Goal: Task Accomplishment & Management: Use online tool/utility

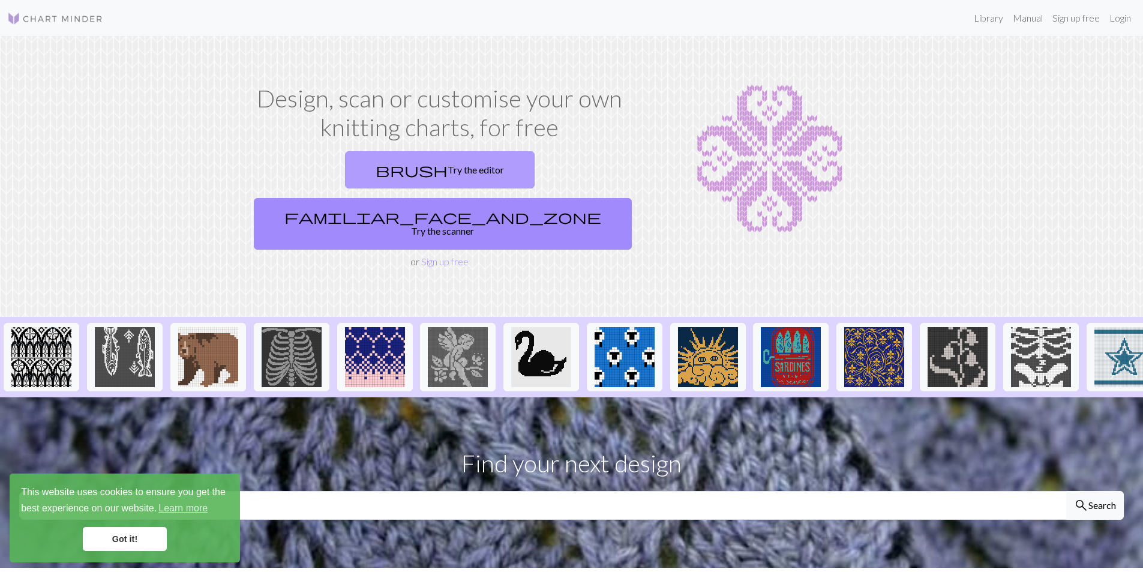
click at [374, 168] on link "brush Try the editor" at bounding box center [440, 169] width 190 height 37
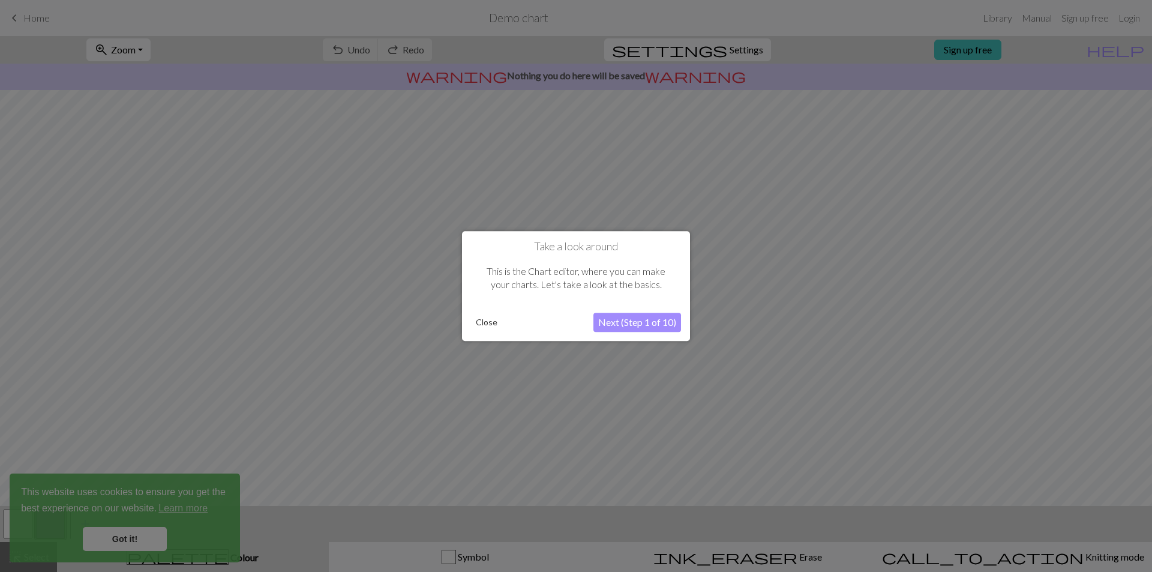
click at [483, 324] on button "Close" at bounding box center [486, 322] width 31 height 18
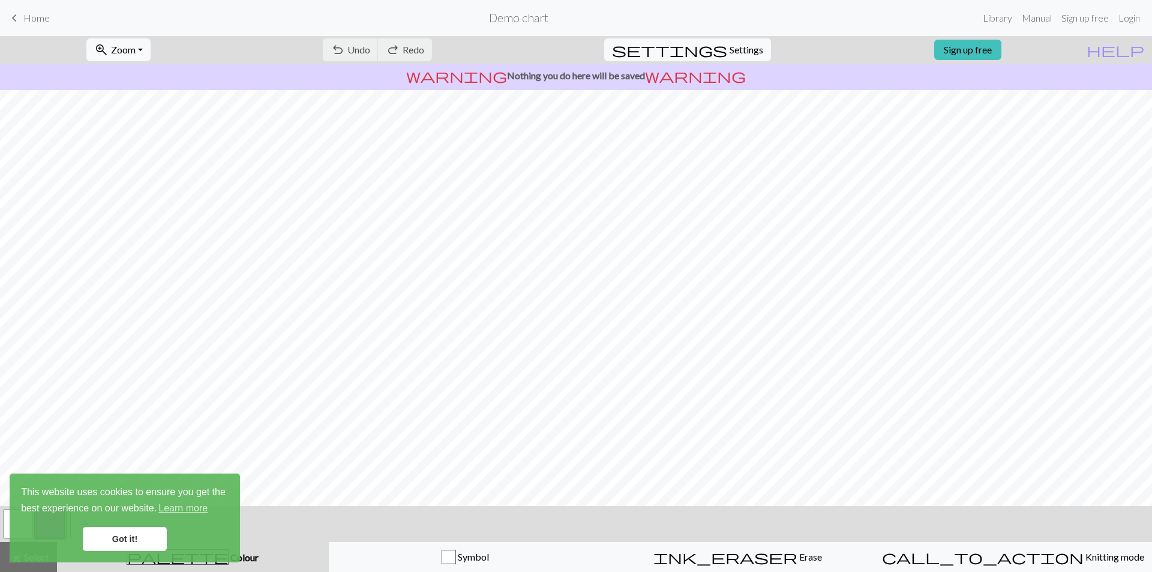
click at [150, 535] on link "Got it!" at bounding box center [125, 539] width 84 height 24
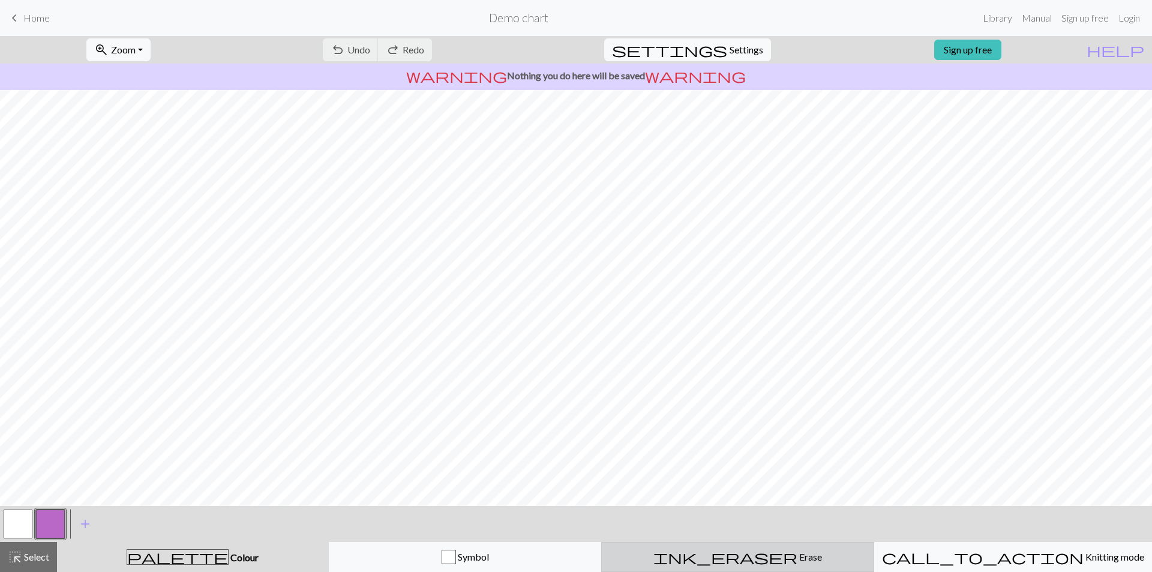
click at [797, 557] on span "Erase" at bounding box center [809, 556] width 25 height 11
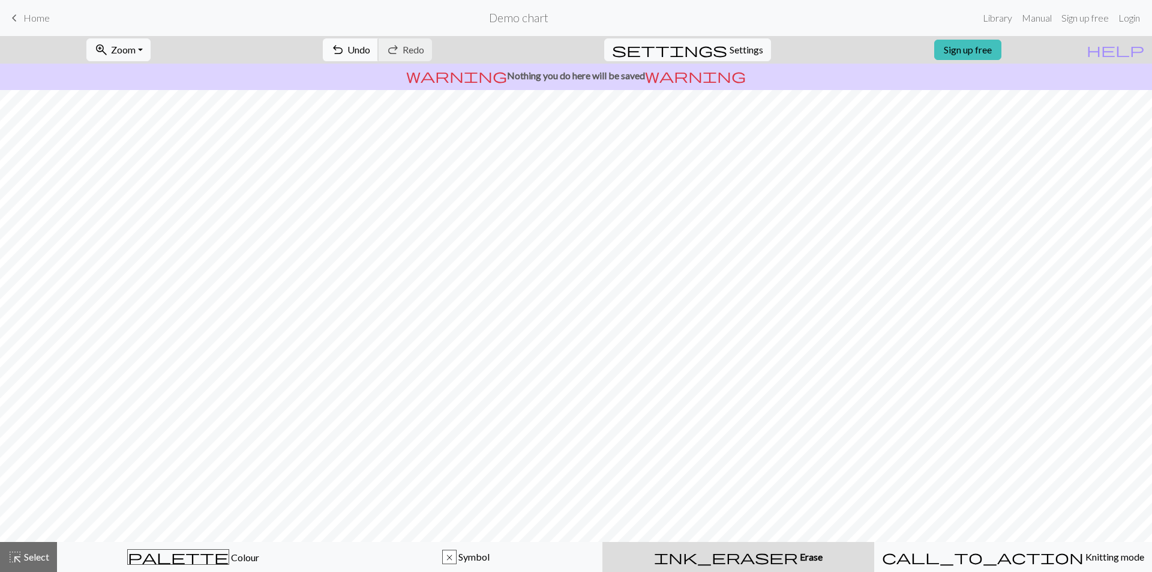
click at [370, 52] on span "Undo" at bounding box center [358, 49] width 23 height 11
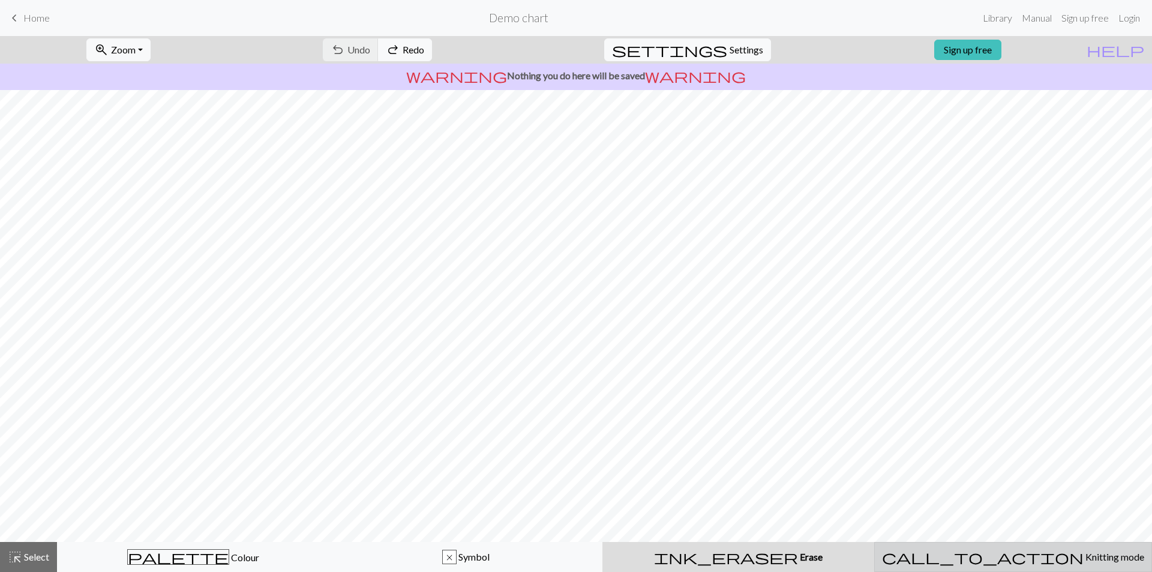
click at [1083, 555] on span "Knitting mode" at bounding box center [1113, 556] width 61 height 11
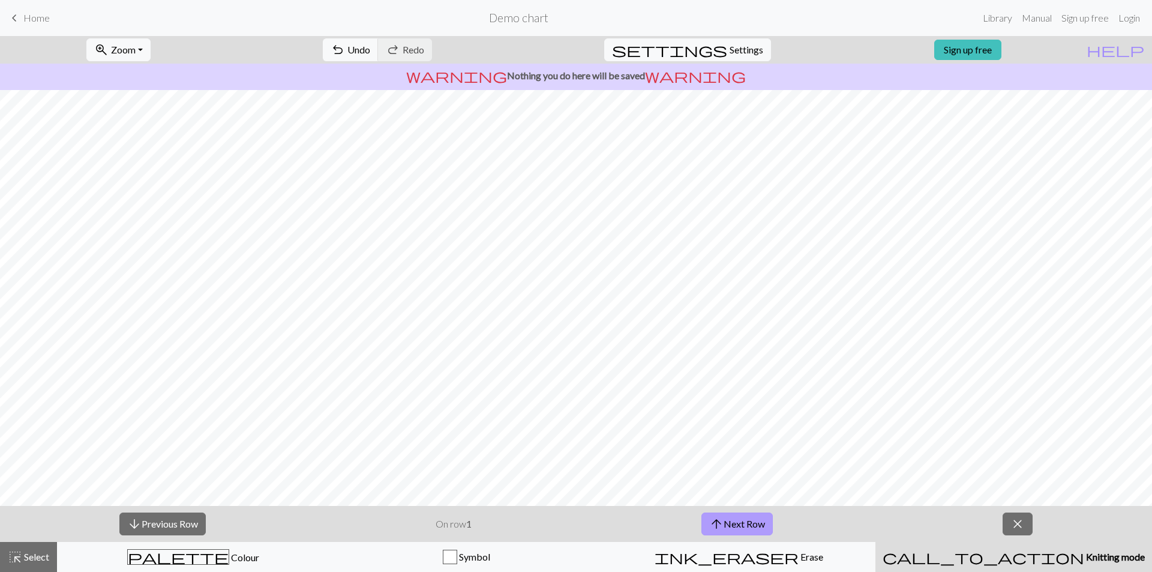
click at [740, 521] on button "arrow_upward Next Row" at bounding box center [736, 523] width 71 height 23
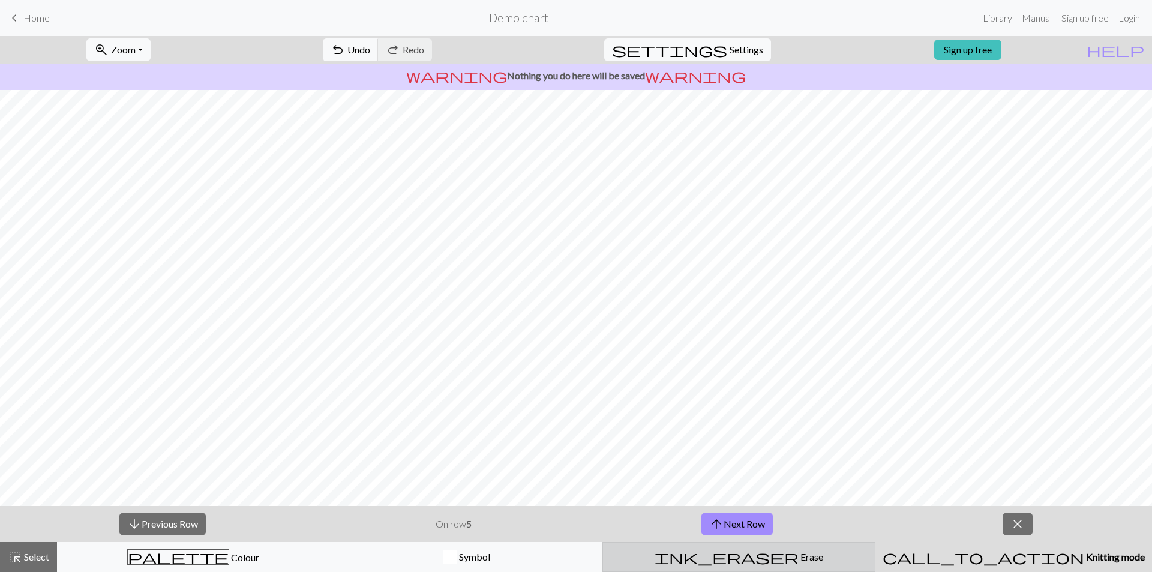
click at [772, 552] on div "ink_eraser Erase Erase" at bounding box center [738, 557] width 257 height 14
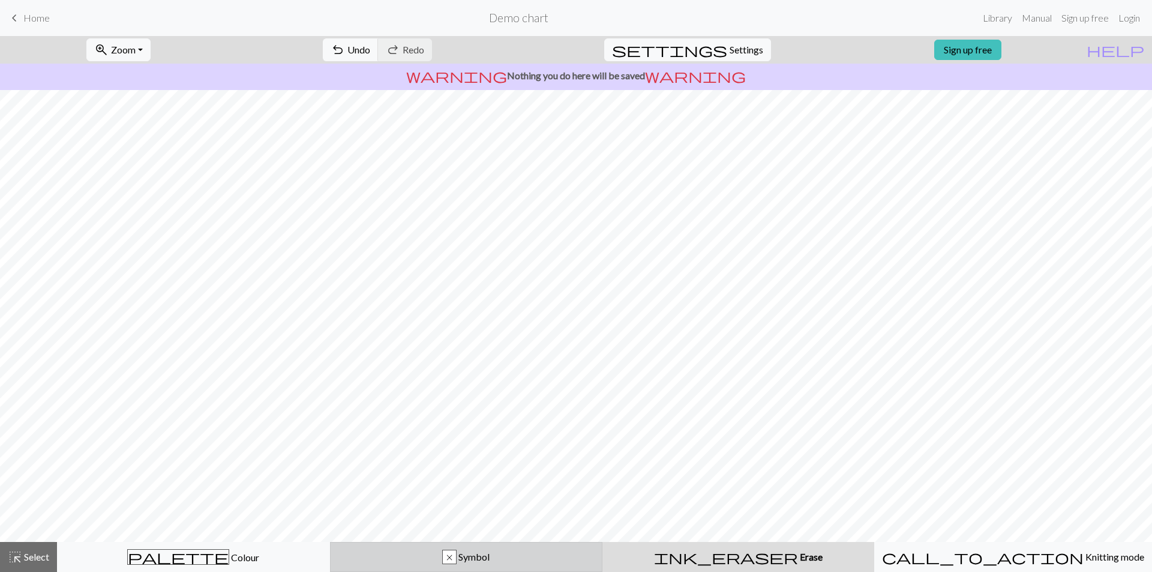
click at [522, 559] on div "x Symbol" at bounding box center [466, 557] width 257 height 14
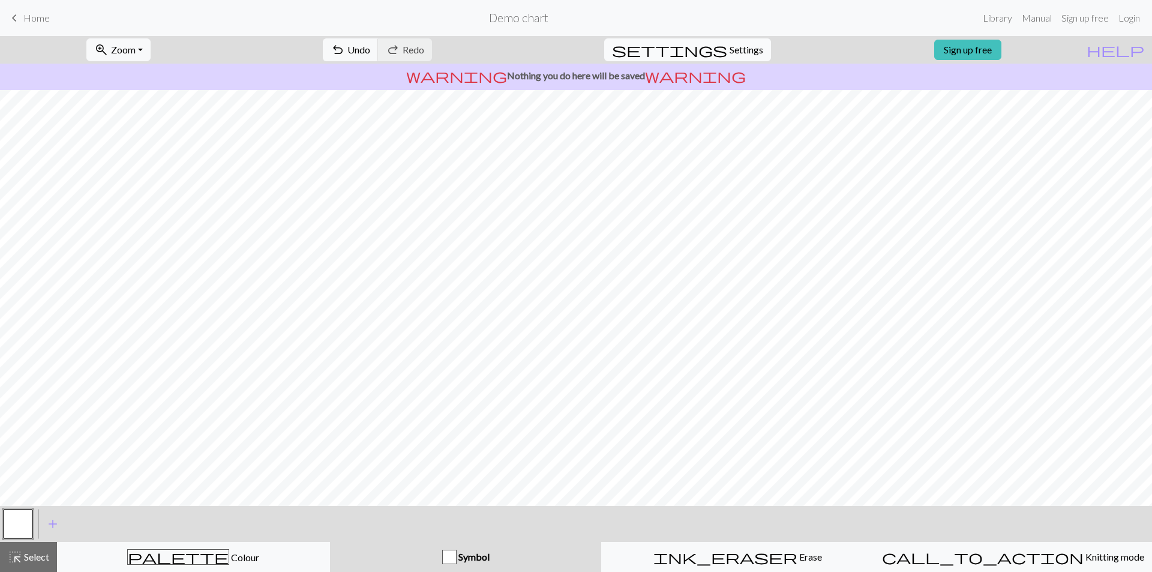
click at [736, 49] on span "Settings" at bounding box center [747, 50] width 34 height 14
select select "aran"
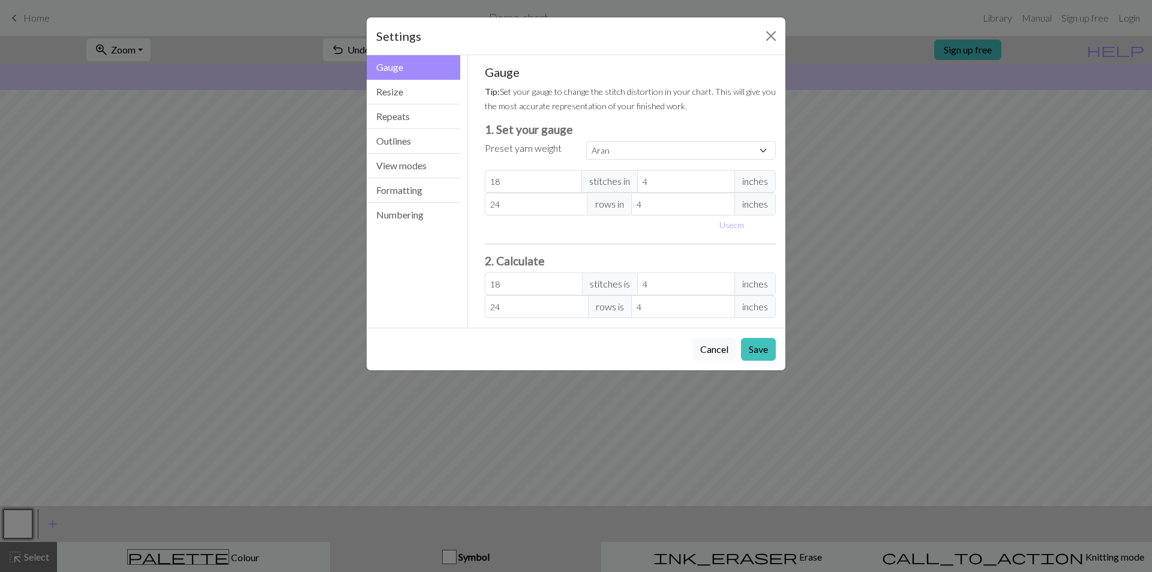
click at [742, 33] on div "Settings" at bounding box center [576, 36] width 419 height 38
drag, startPoint x: 41, startPoint y: 20, endPoint x: 516, endPoint y: 182, distance: 502.0
click at [43, 22] on div "Settings Gauge Gauge Resize Repeats Outlines View modes Formatting Numbering Ga…" at bounding box center [576, 286] width 1152 height 572
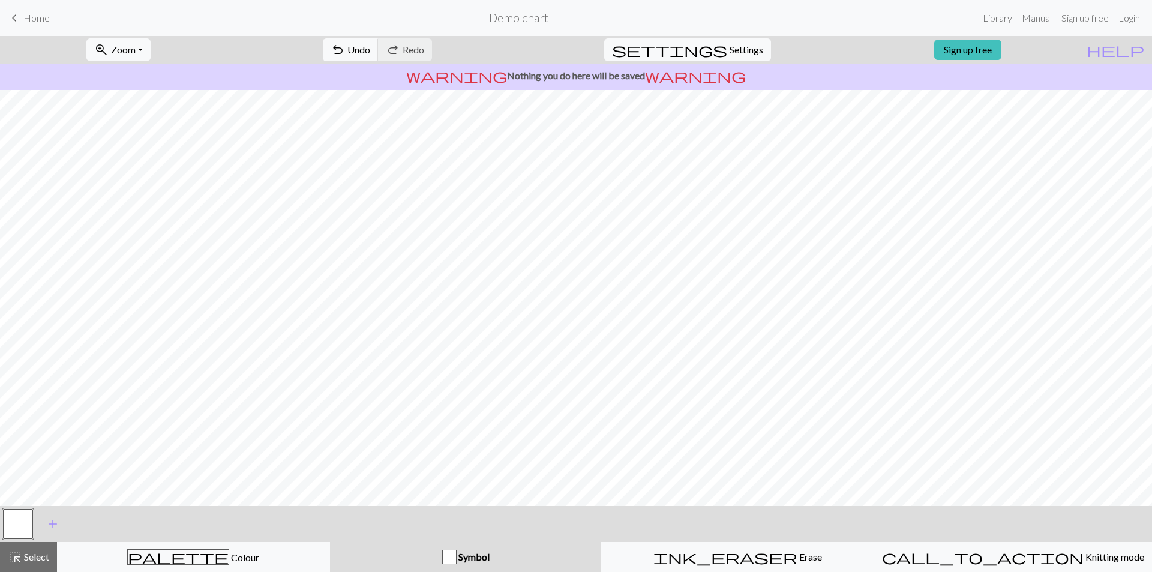
click at [15, 17] on span "keyboard_arrow_left" at bounding box center [14, 18] width 14 height 17
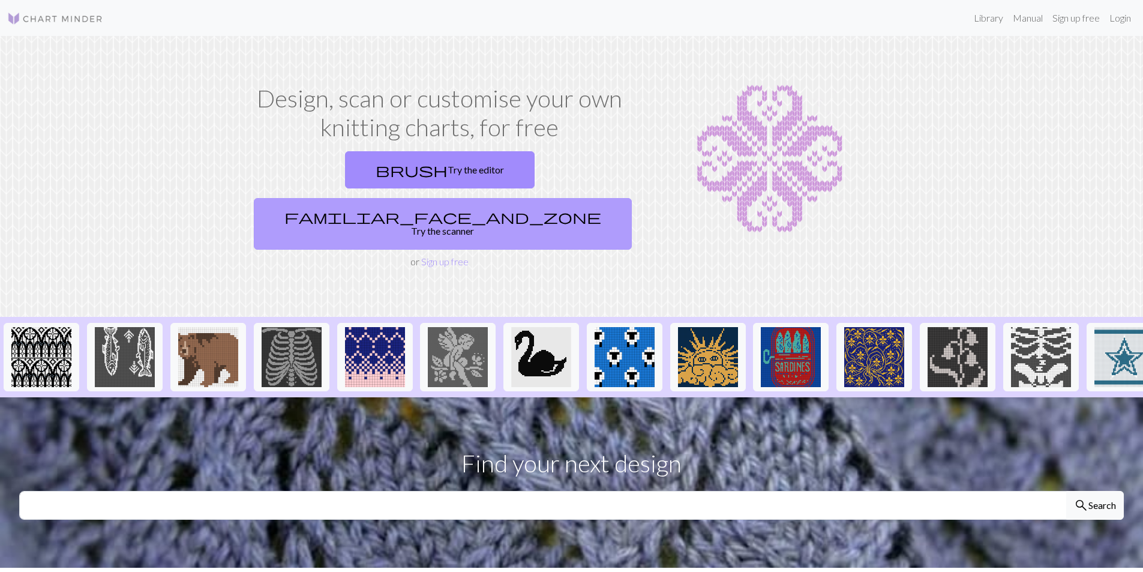
click at [569, 198] on link "familiar_face_and_zone Try the scanner" at bounding box center [443, 224] width 378 height 52
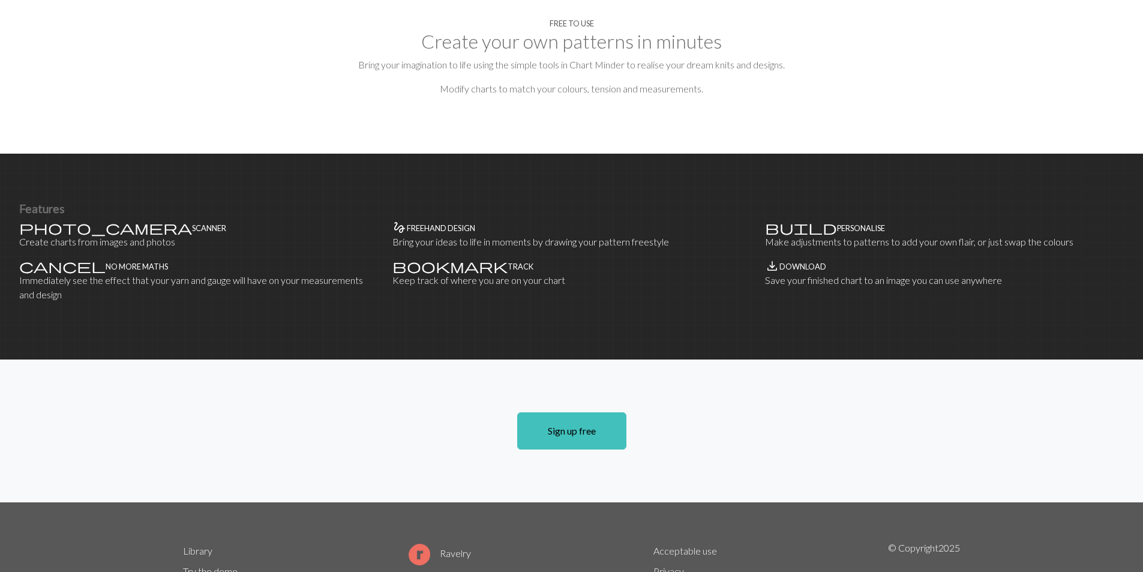
scroll to position [660, 0]
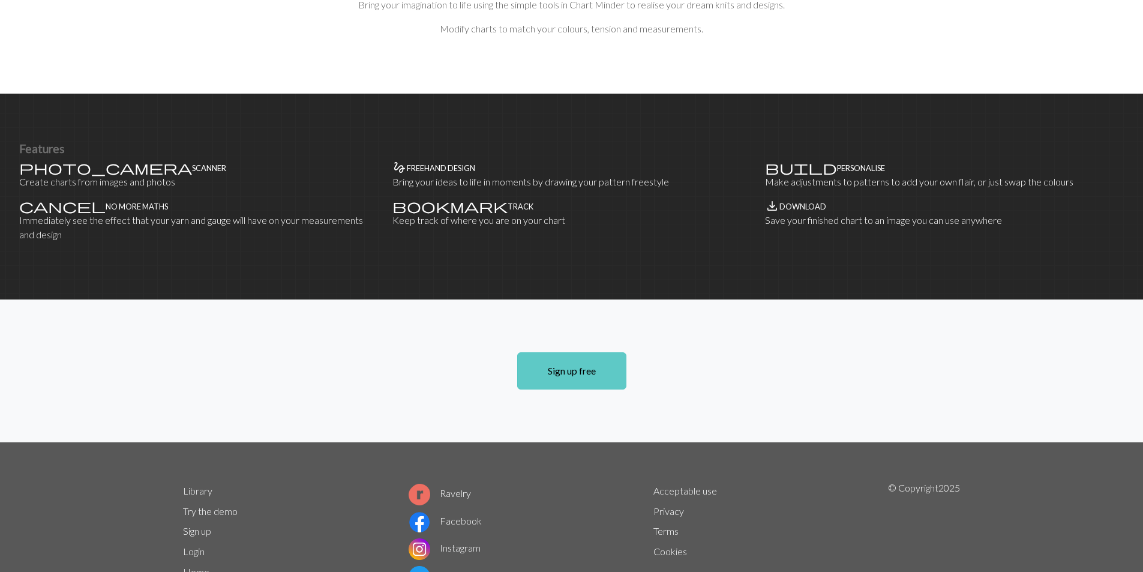
click at [590, 352] on link "Sign up free" at bounding box center [571, 370] width 109 height 37
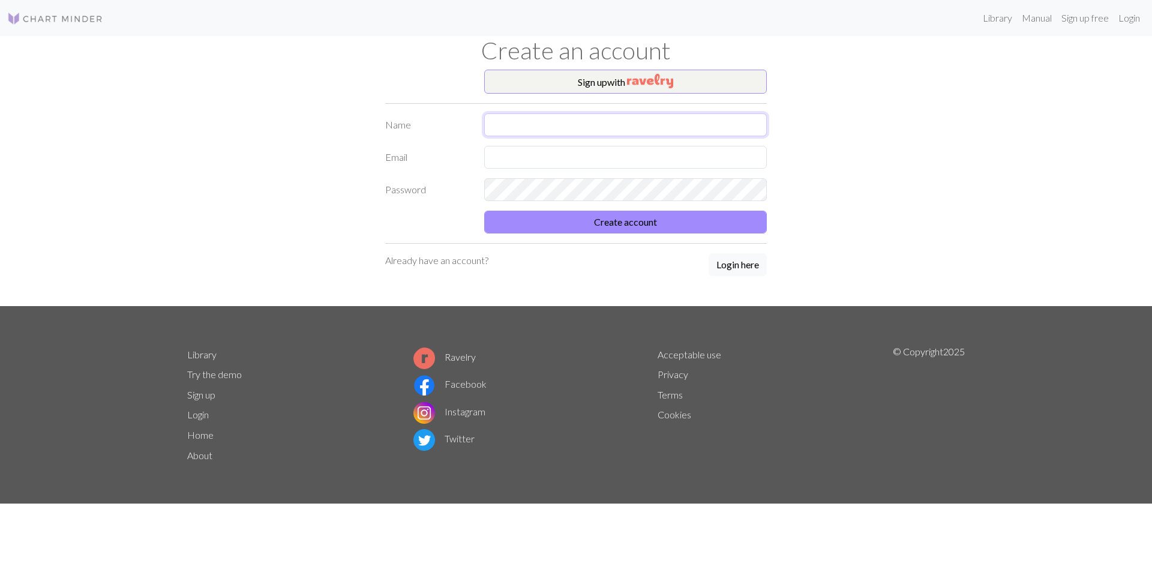
click at [619, 125] on input "text" at bounding box center [625, 124] width 283 height 23
type input "w"
type input "[PERSON_NAME]"
click at [490, 159] on input "text" at bounding box center [625, 157] width 283 height 23
type input "[PERSON_NAME][EMAIL_ADDRESS][DOMAIN_NAME]"
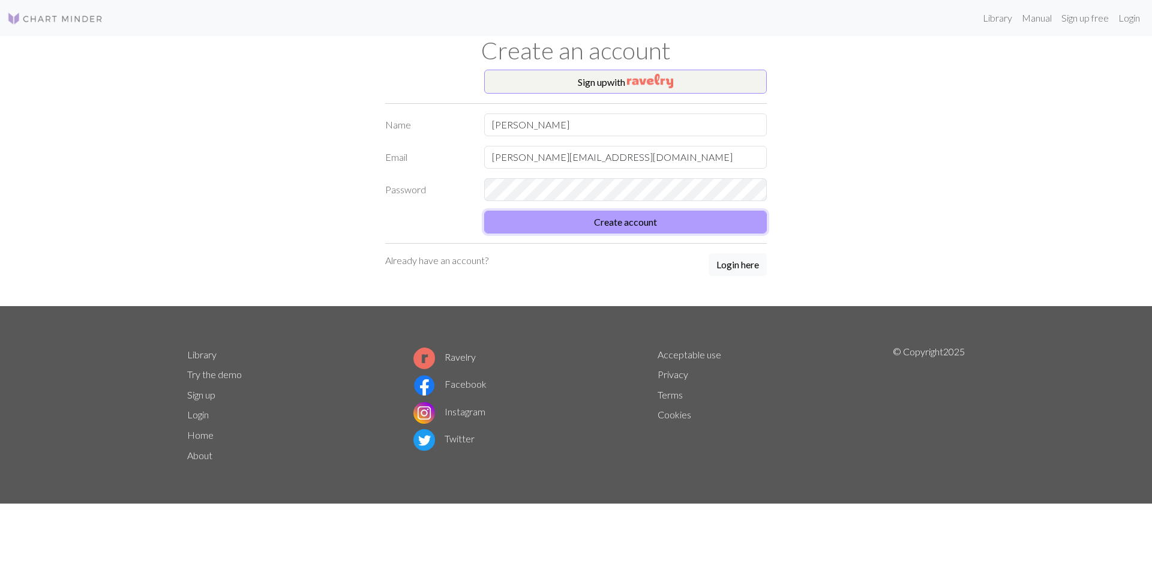
click at [647, 225] on button "Create account" at bounding box center [625, 222] width 283 height 23
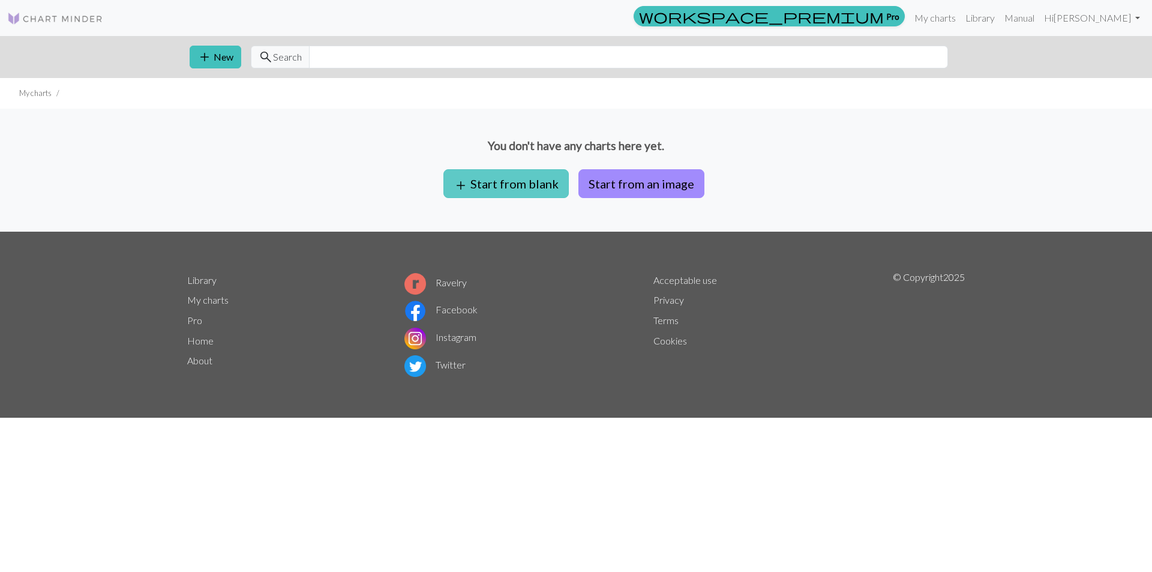
click at [527, 184] on button "add Start from blank" at bounding box center [505, 183] width 125 height 29
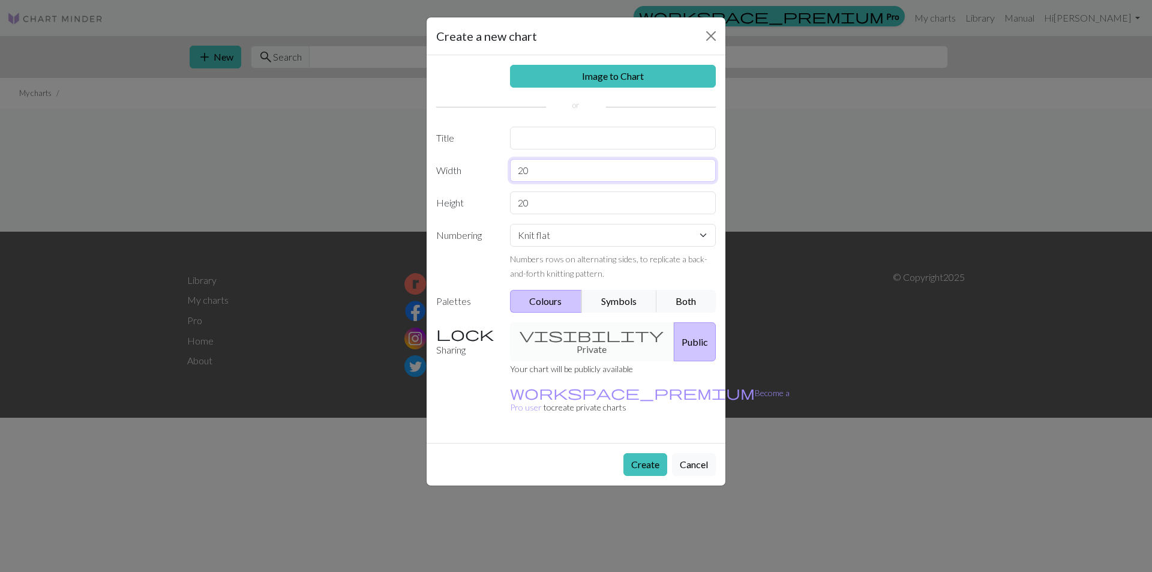
drag, startPoint x: 538, startPoint y: 169, endPoint x: 502, endPoint y: 169, distance: 36.0
click at [502, 169] on div "Width 20" at bounding box center [576, 170] width 294 height 23
type input "50"
click at [538, 194] on input "20" at bounding box center [613, 202] width 206 height 23
drag, startPoint x: 541, startPoint y: 199, endPoint x: 380, endPoint y: 190, distance: 161.1
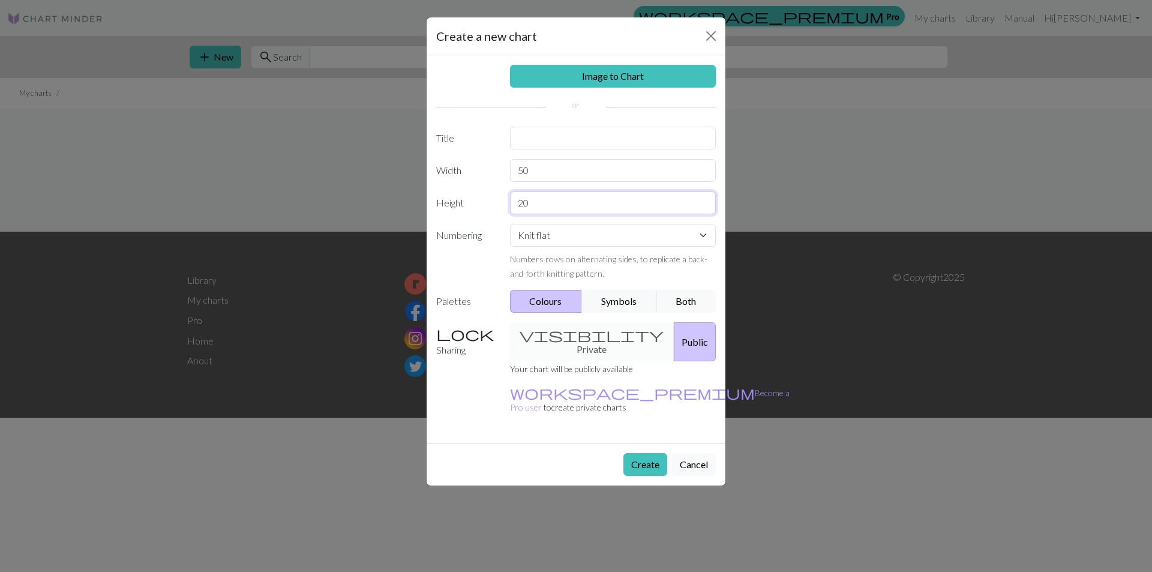
click at [380, 190] on div "Create a new chart Image to Chart Title Width 50 Height 20 Numbering Knit flat …" at bounding box center [576, 286] width 1152 height 572
type input "8"
click at [618, 233] on select "Knit flat Knit in the round Lace knitting Cross stitch" at bounding box center [613, 235] width 206 height 23
click at [510, 224] on select "Knit flat Knit in the round Lace knitting Cross stitch" at bounding box center [613, 235] width 206 height 23
click at [620, 302] on button "Symbols" at bounding box center [619, 301] width 76 height 23
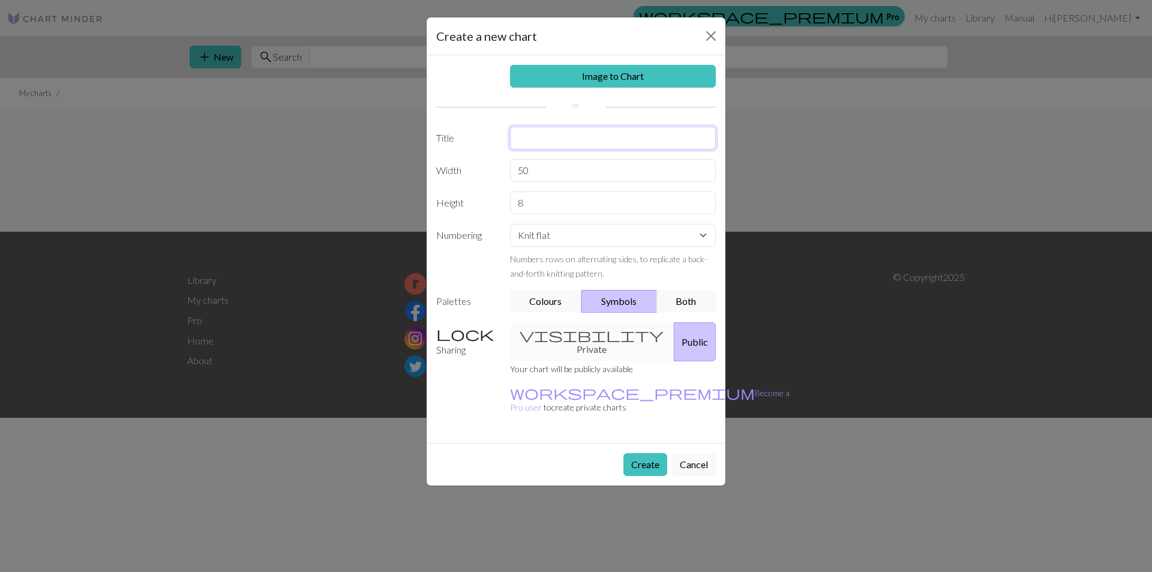
click at [544, 137] on input "text" at bounding box center [613, 138] width 206 height 23
type input "resizing"
click at [632, 453] on button "Create" at bounding box center [645, 464] width 44 height 23
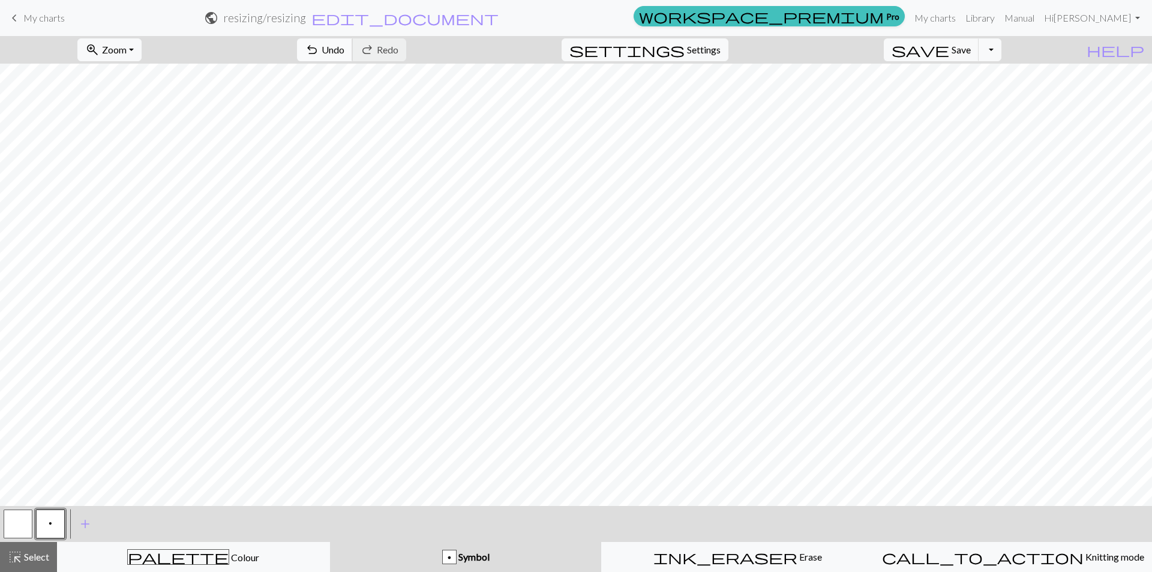
click at [344, 50] on span "Undo" at bounding box center [333, 49] width 23 height 11
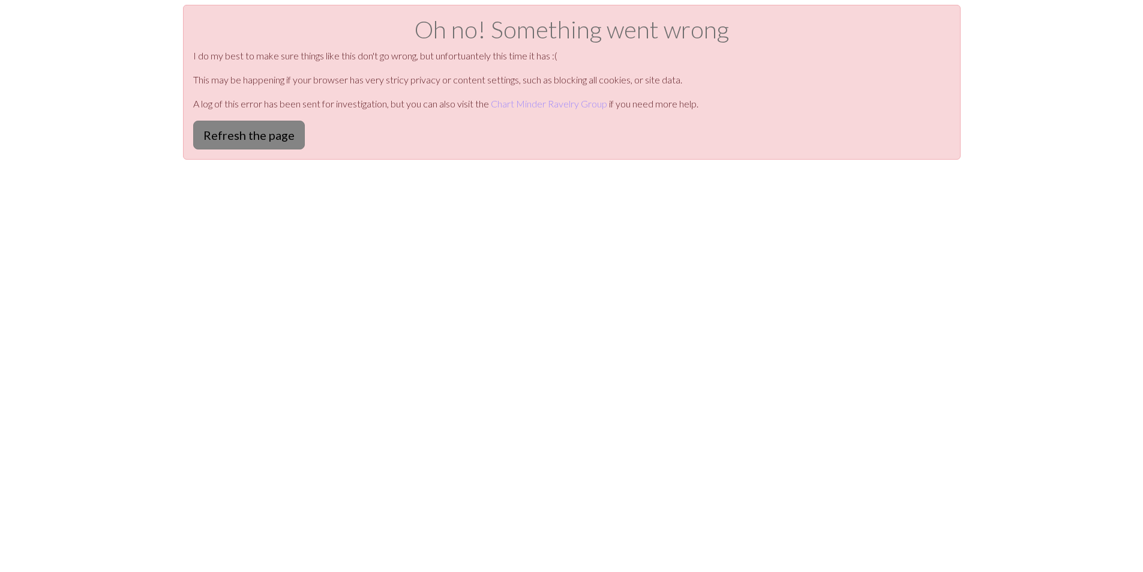
click at [250, 139] on button "Refresh the page" at bounding box center [249, 135] width 112 height 29
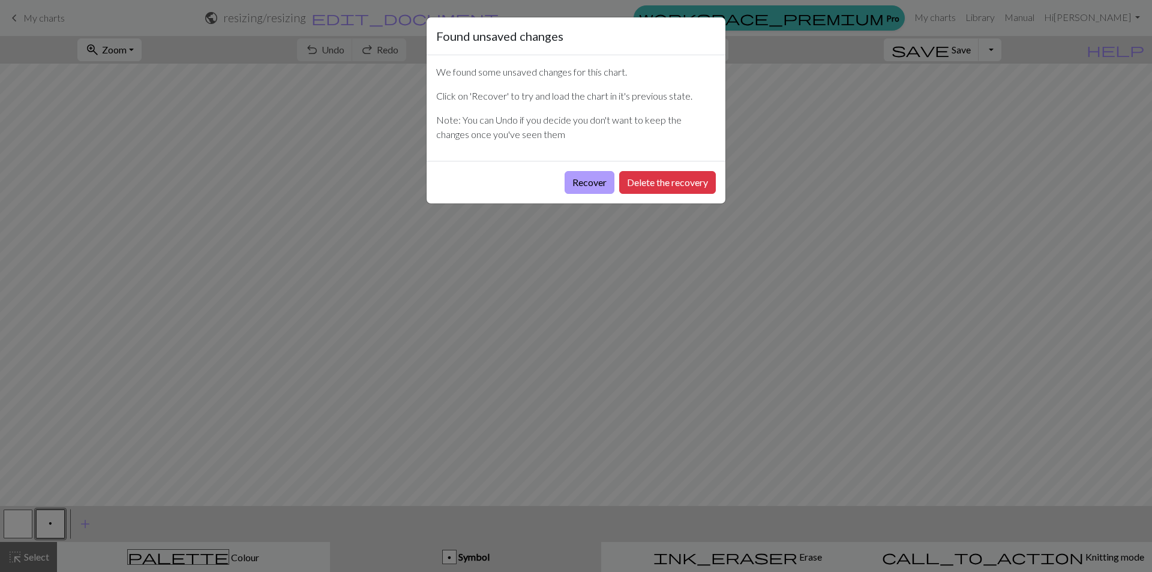
click at [598, 181] on button "Recover" at bounding box center [590, 182] width 50 height 23
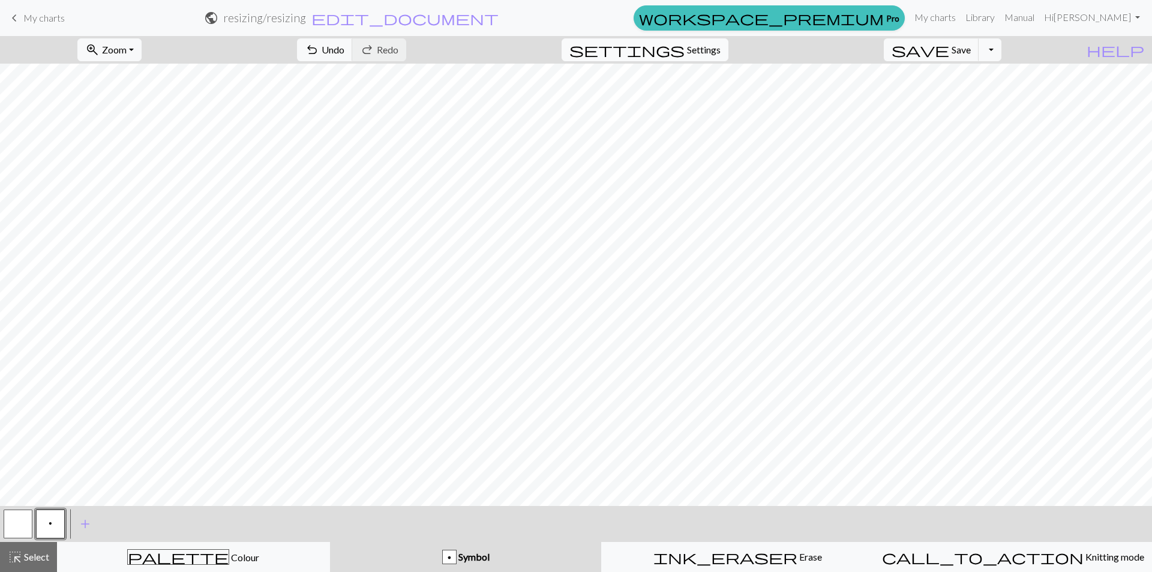
click at [710, 47] on span "Settings" at bounding box center [704, 50] width 34 height 14
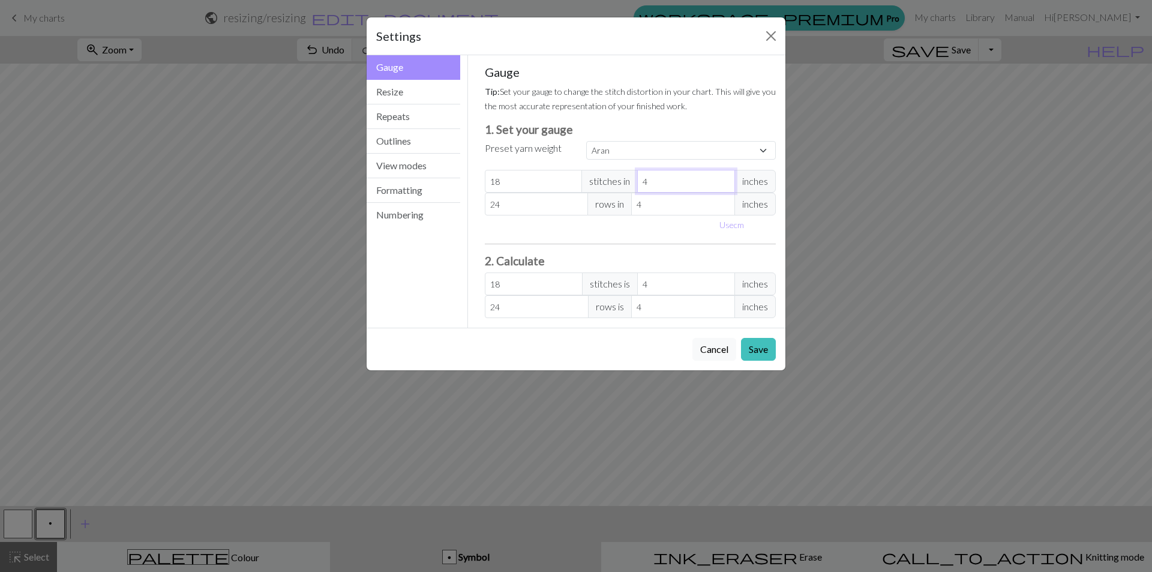
select select "custom"
type input "3"
type input "24"
click at [727, 184] on input "3" at bounding box center [686, 181] width 98 height 23
type input "2"
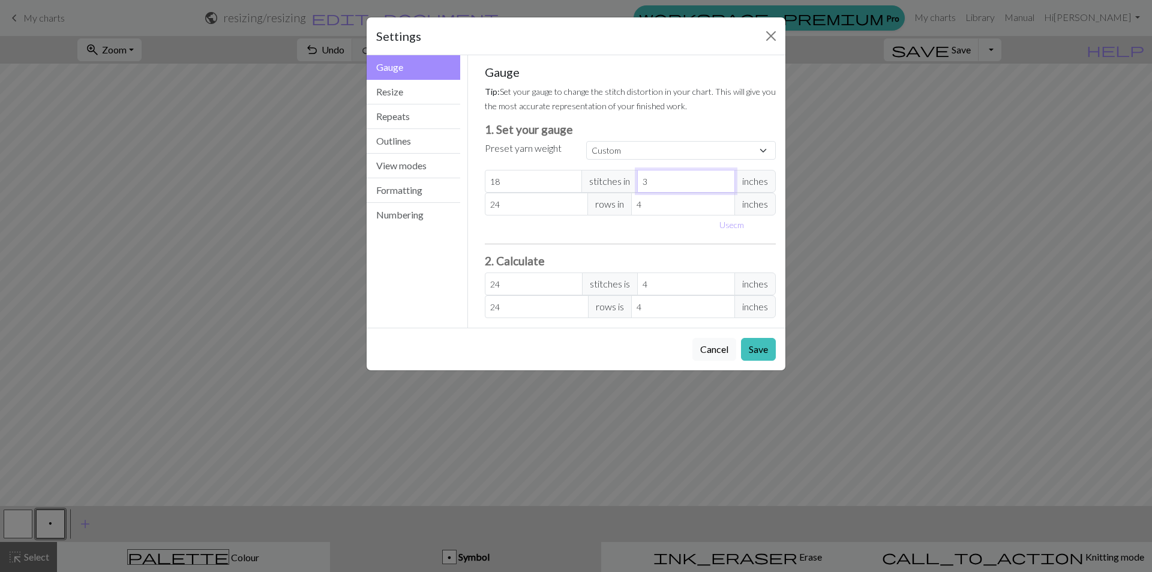
type input "36"
click at [727, 184] on input "2" at bounding box center [686, 181] width 98 height 23
type input "1"
type input "72"
type input "1"
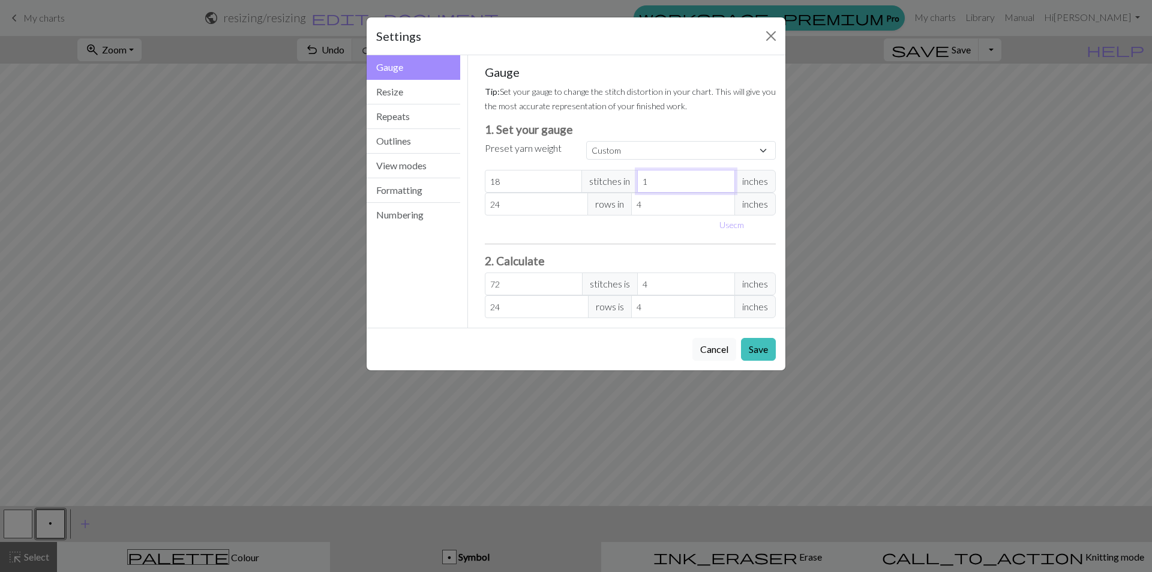
click at [727, 184] on input "1" at bounding box center [686, 181] width 98 height 23
click at [497, 184] on input "18" at bounding box center [534, 181] width 98 height 23
type input "1"
type input "4"
type input "12"
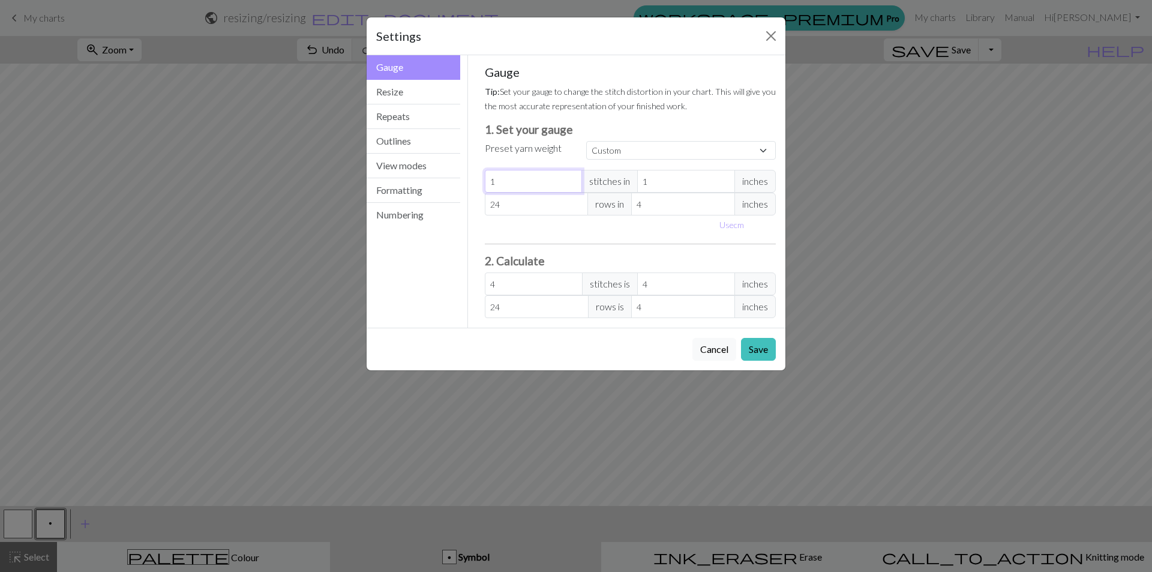
type input "48"
type input "12"
click at [515, 202] on input "24" at bounding box center [537, 204] width 104 height 23
type input "2"
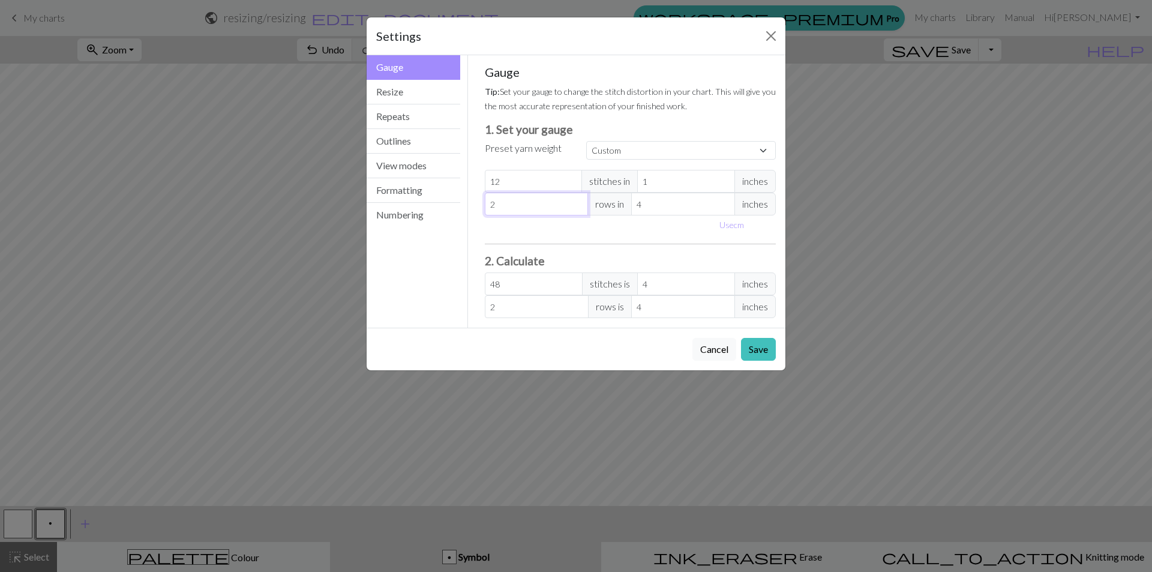
type input "26"
type input "2"
type input "0"
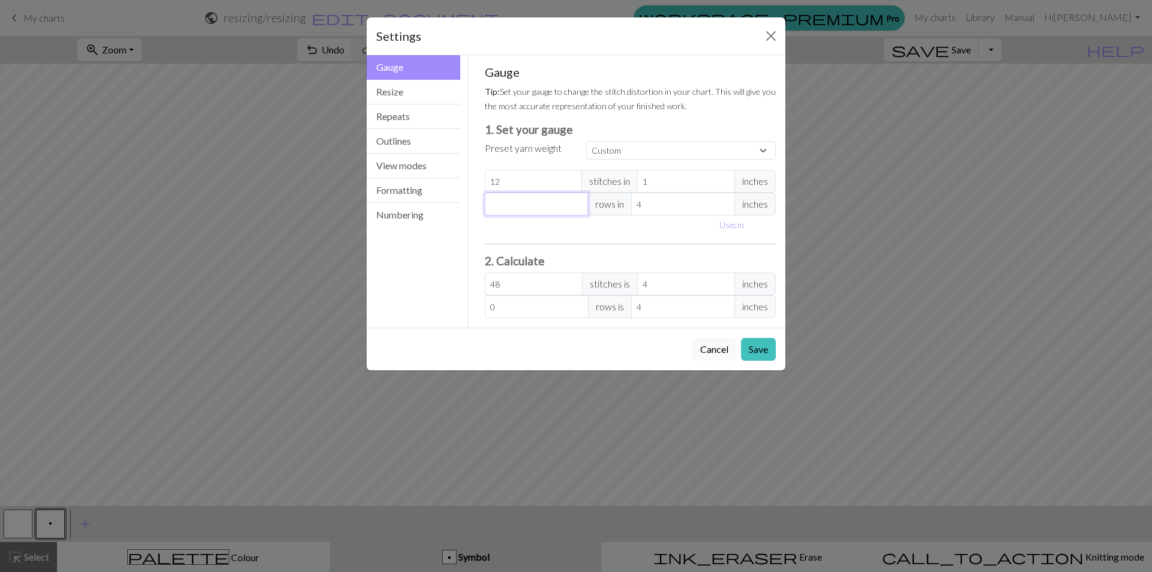
type input "1"
type input "16"
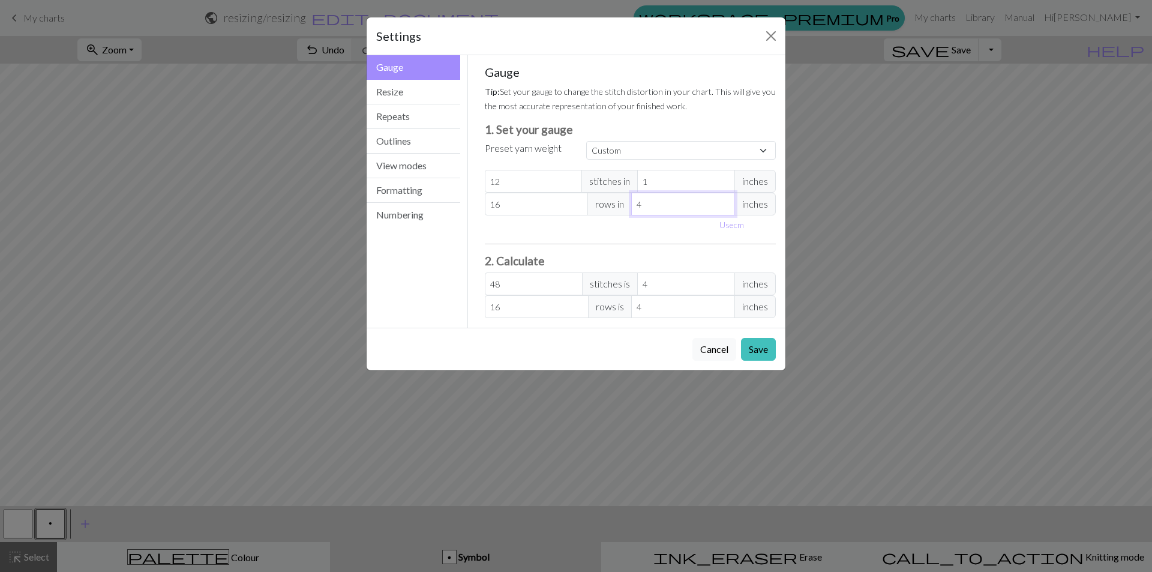
drag, startPoint x: 660, startPoint y: 207, endPoint x: 621, endPoint y: 200, distance: 39.7
click at [621, 201] on div "16 rows in 4 inches" at bounding box center [631, 204] width 292 height 23
type input "1"
type input "64"
type input "1"
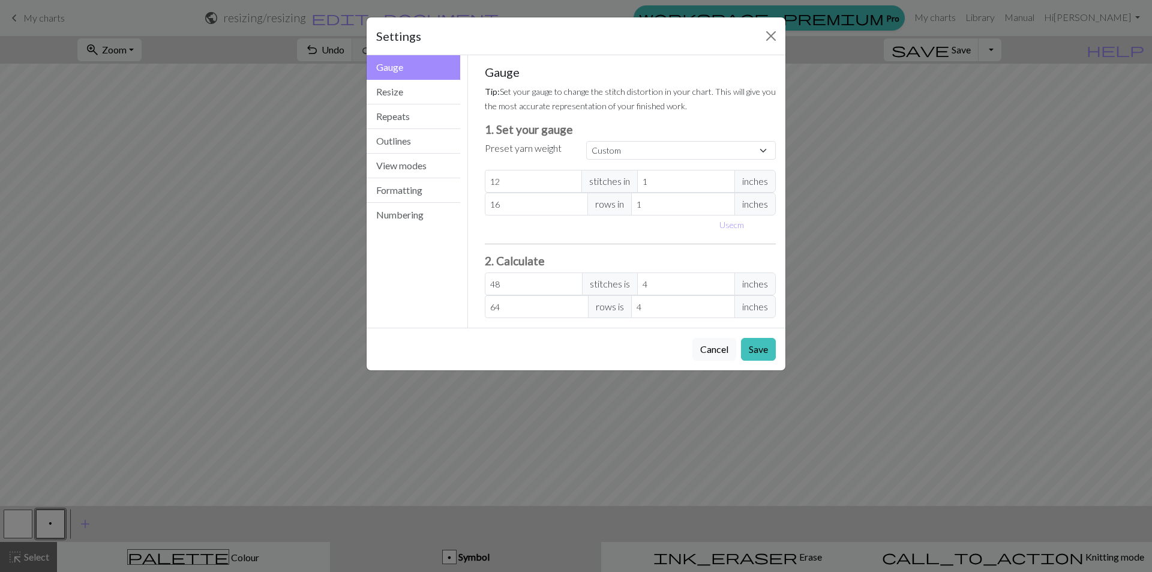
click at [665, 239] on div "Gauge Tip: Set your gauge to change the stitch distortion in your chart. This w…" at bounding box center [631, 191] width 292 height 253
click at [401, 93] on button "Resize" at bounding box center [414, 92] width 94 height 25
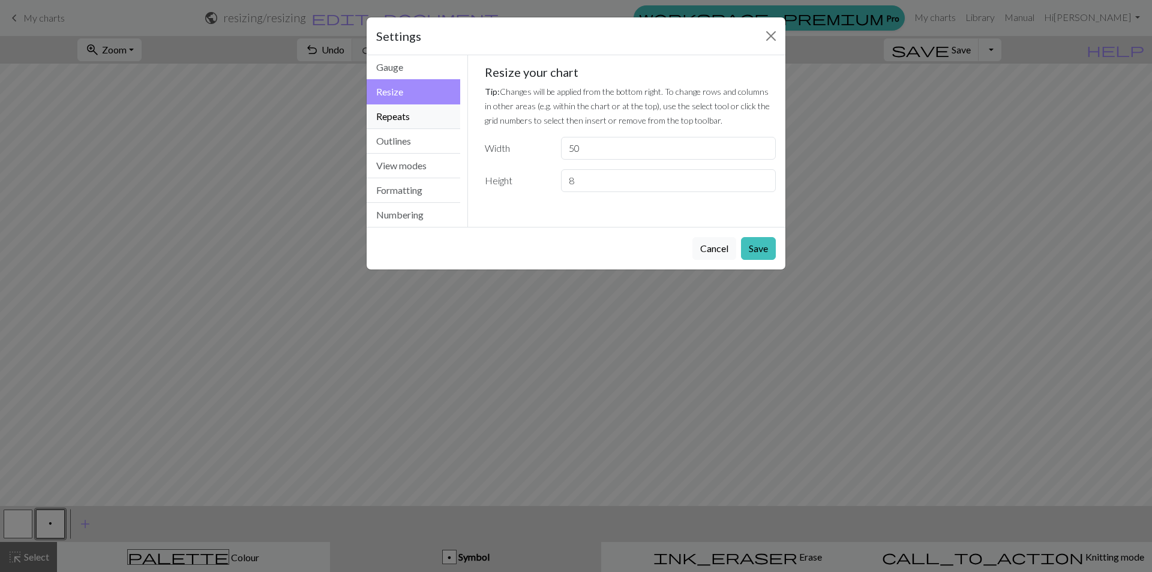
click at [401, 115] on button "Repeats" at bounding box center [414, 116] width 94 height 25
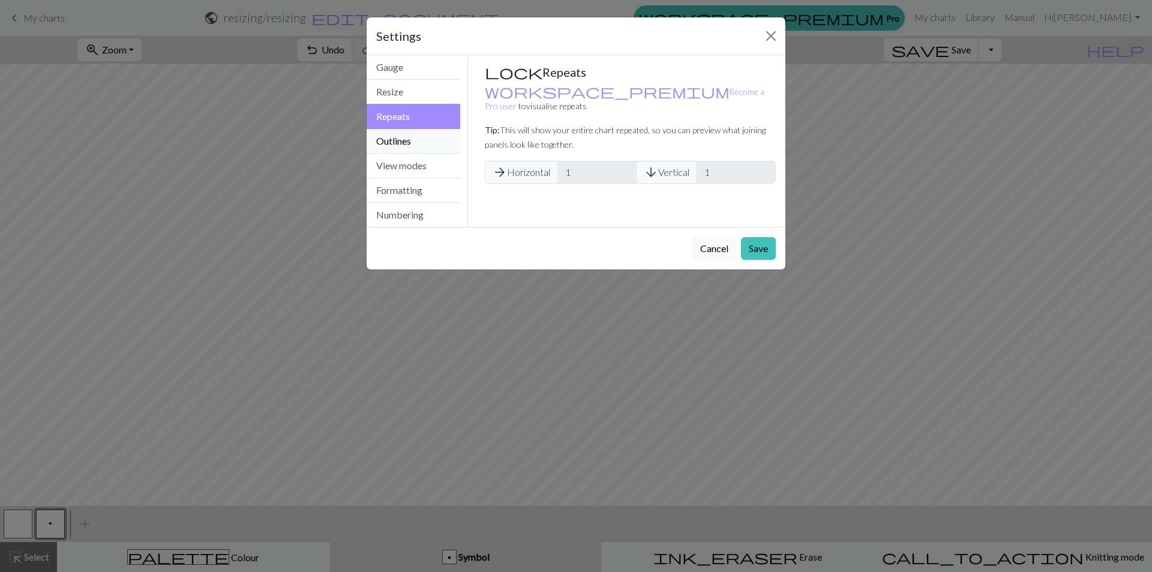
click at [398, 133] on button "Outlines" at bounding box center [414, 141] width 94 height 25
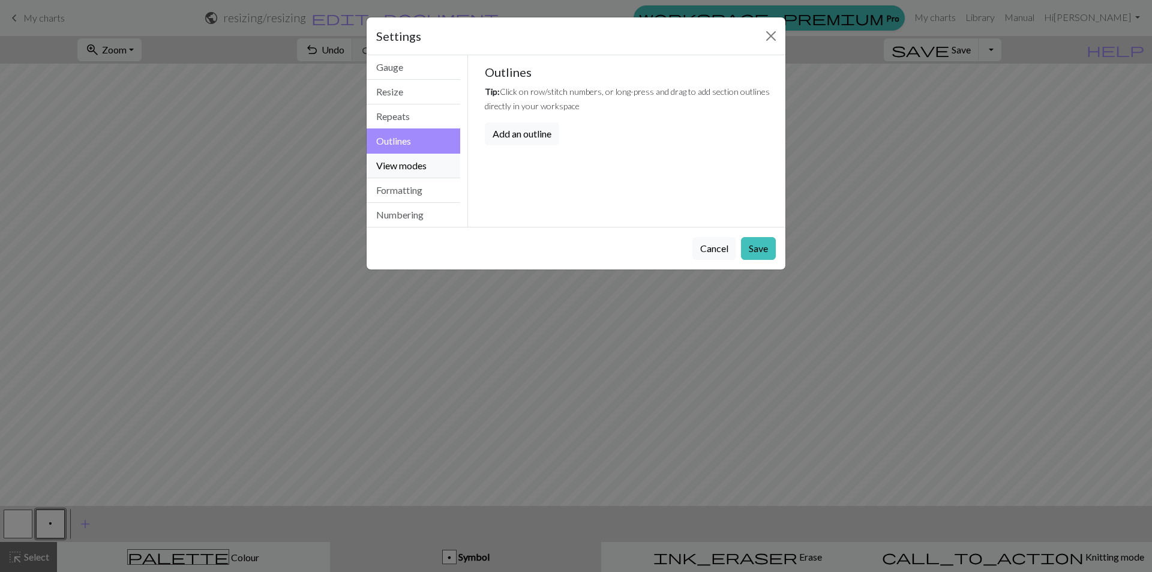
click at [424, 161] on button "View modes" at bounding box center [414, 166] width 94 height 25
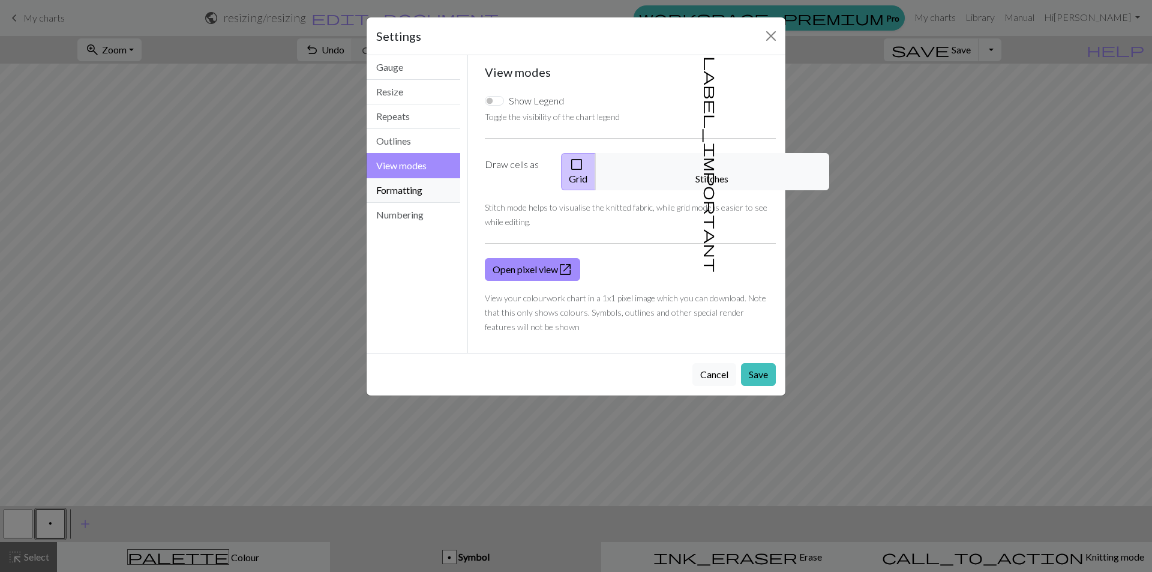
click at [398, 188] on button "Formatting" at bounding box center [414, 190] width 94 height 25
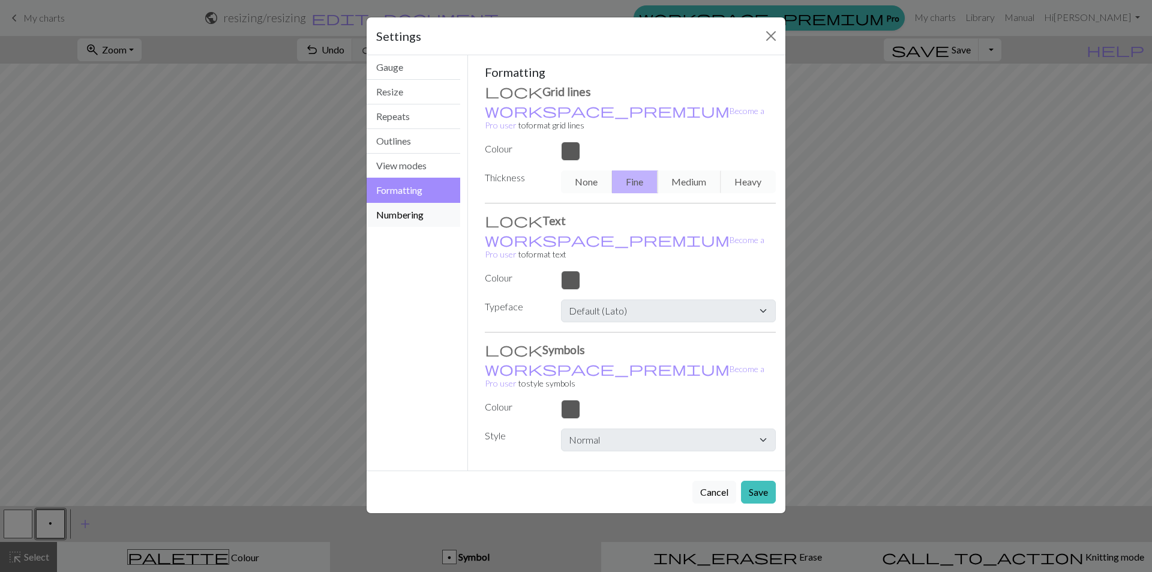
click at [411, 219] on button "Numbering" at bounding box center [414, 215] width 94 height 24
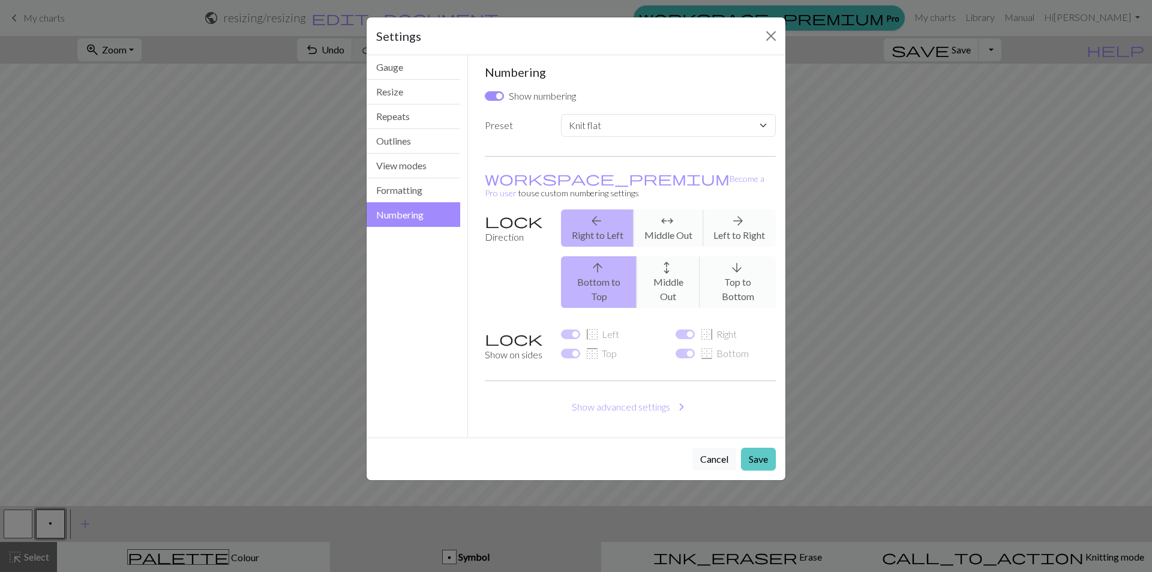
click at [760, 448] on button "Save" at bounding box center [758, 459] width 35 height 23
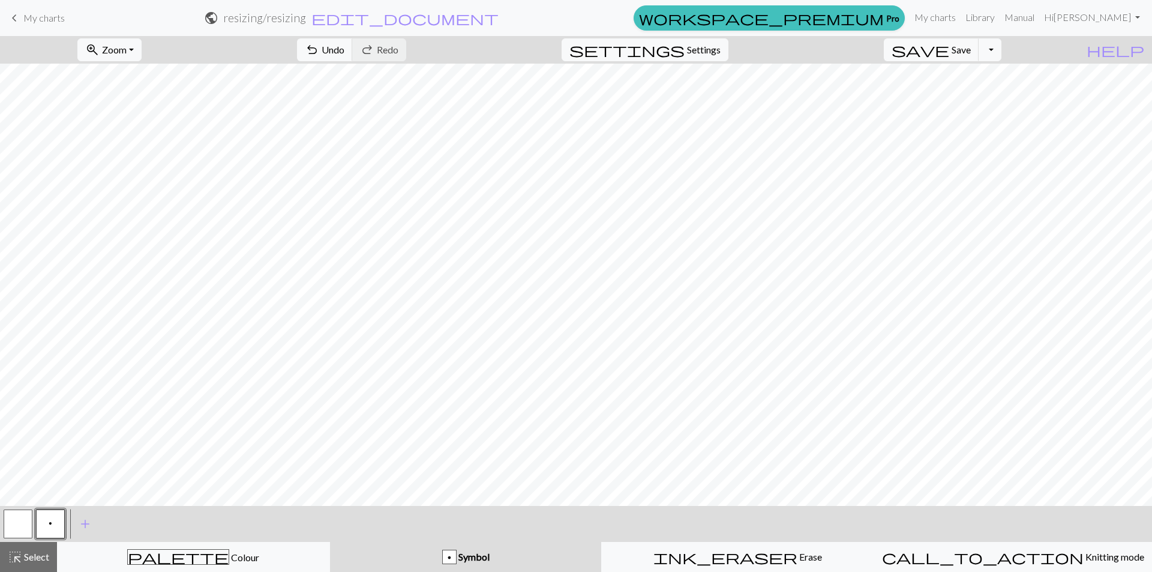
click at [37, 13] on span "My charts" at bounding box center [43, 17] width 41 height 11
click at [960, 15] on link "My charts" at bounding box center [934, 17] width 51 height 24
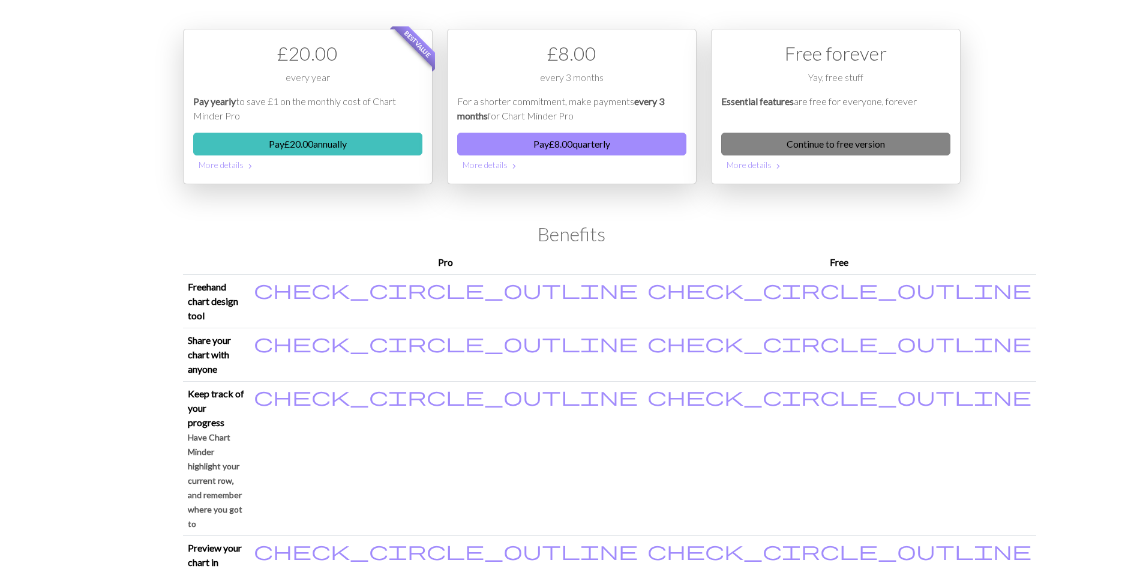
scroll to position [1, 0]
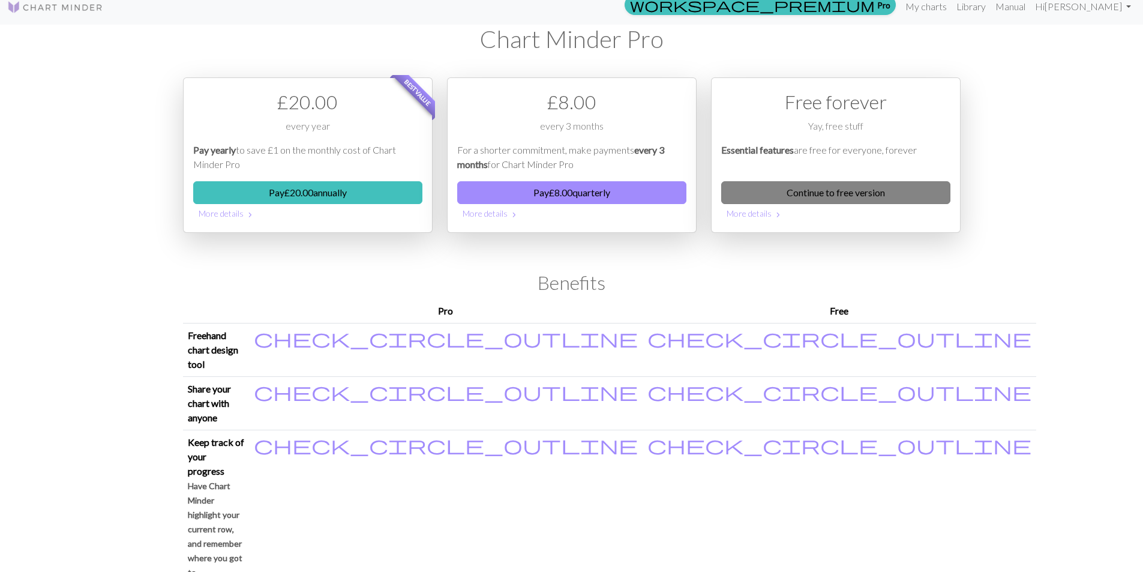
click at [903, 136] on div "Free forever Yay, free stuff Essential features are free for everyone, forever …" at bounding box center [836, 154] width 250 height 155
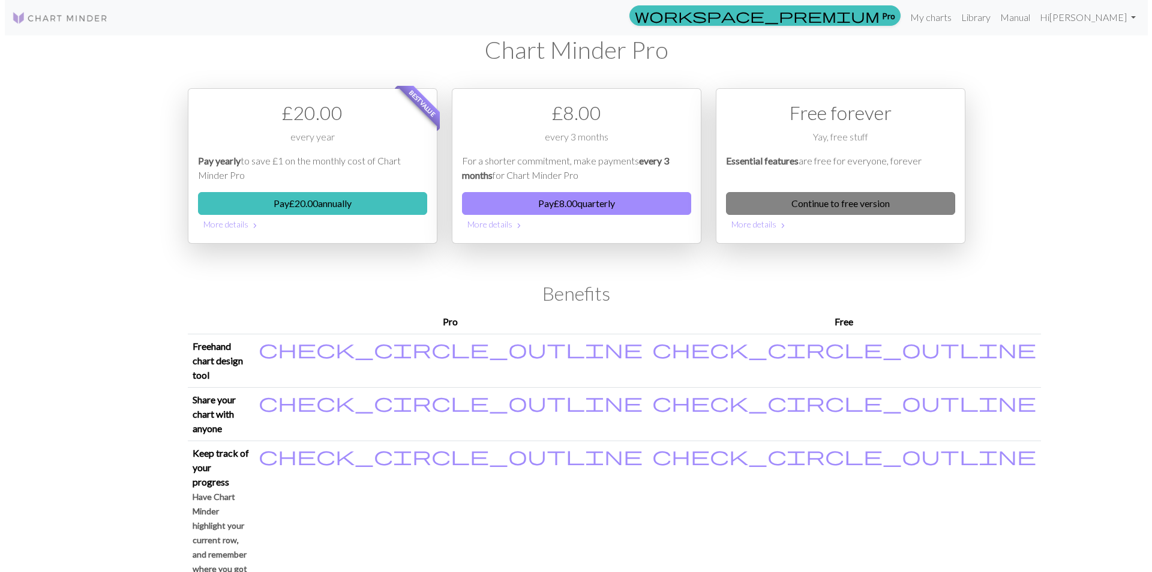
scroll to position [0, 0]
click at [908, 200] on link "Continue to free version" at bounding box center [835, 204] width 229 height 23
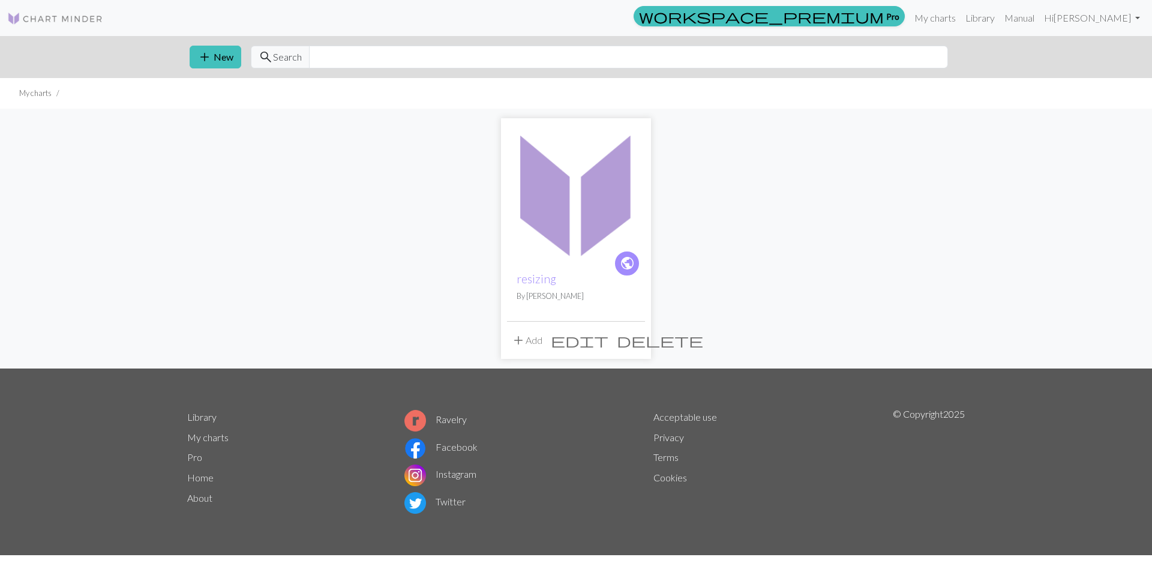
click at [637, 338] on span "delete" at bounding box center [660, 340] width 86 height 17
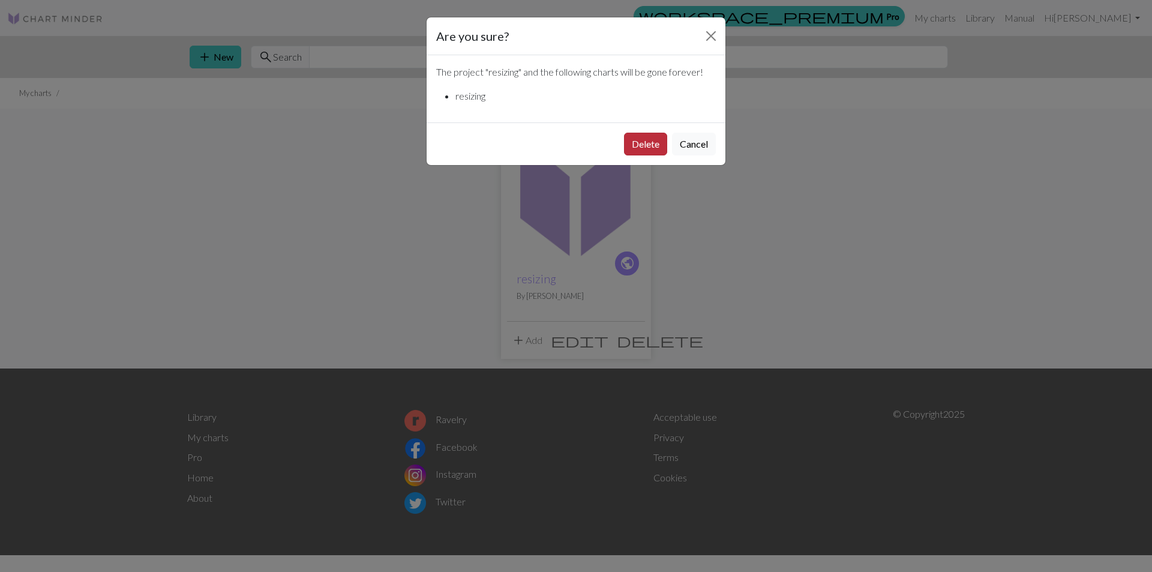
click at [650, 142] on button "Delete" at bounding box center [645, 144] width 43 height 23
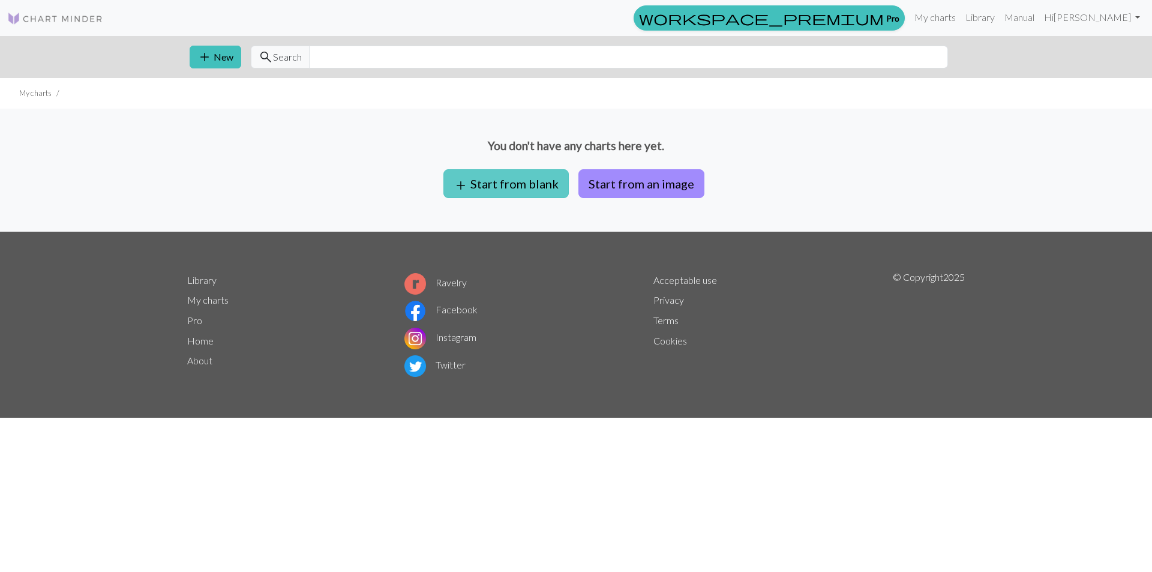
click at [506, 180] on button "add Start from blank" at bounding box center [505, 183] width 125 height 29
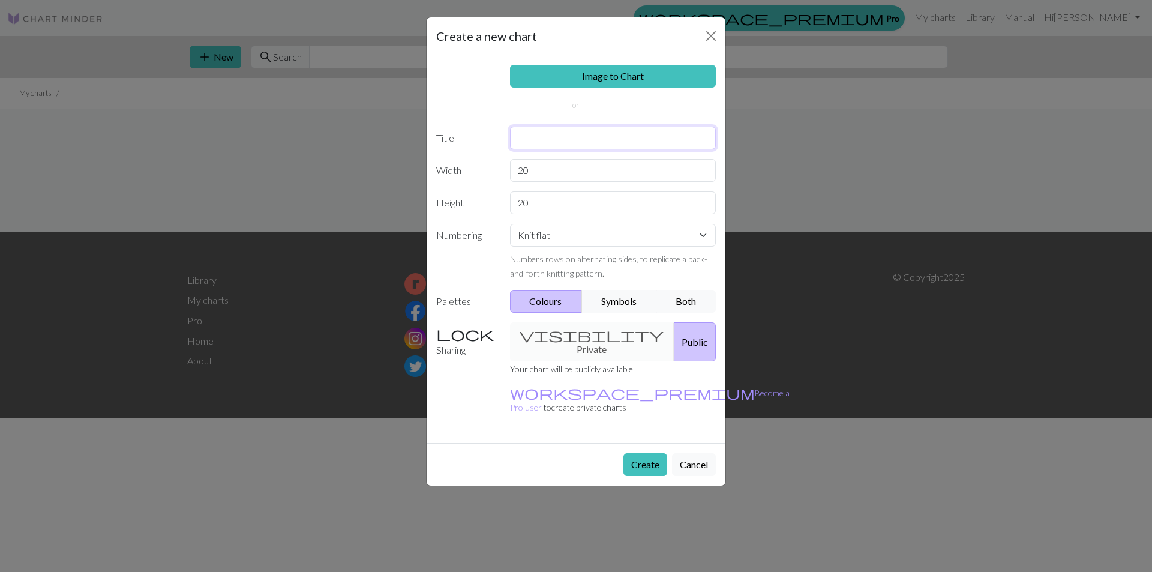
click at [551, 144] on input "text" at bounding box center [613, 138] width 206 height 23
click at [551, 140] on input "Resi" at bounding box center [613, 138] width 206 height 23
type input "Resizing"
drag, startPoint x: 545, startPoint y: 178, endPoint x: 494, endPoint y: 168, distance: 52.6
click at [494, 168] on div "Width 20" at bounding box center [576, 170] width 294 height 23
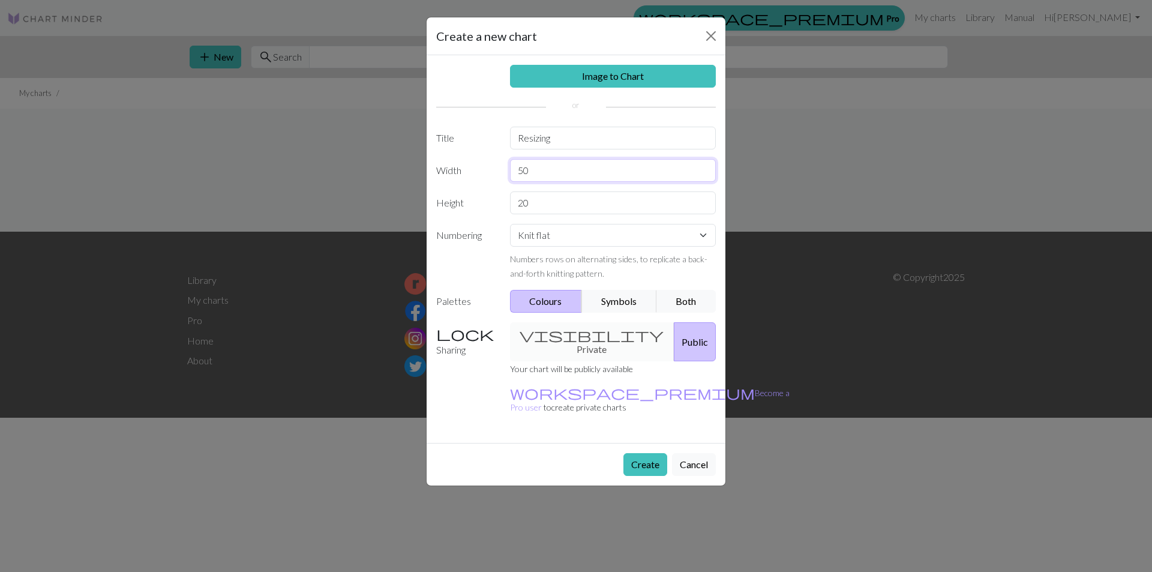
type input "50"
drag, startPoint x: 560, startPoint y: 202, endPoint x: 451, endPoint y: 196, distance: 109.9
click at [451, 196] on div "Height 20" at bounding box center [576, 202] width 294 height 23
type input "8"
click at [676, 231] on select "Knit flat Knit in the round Lace knitting Cross stitch" at bounding box center [613, 235] width 206 height 23
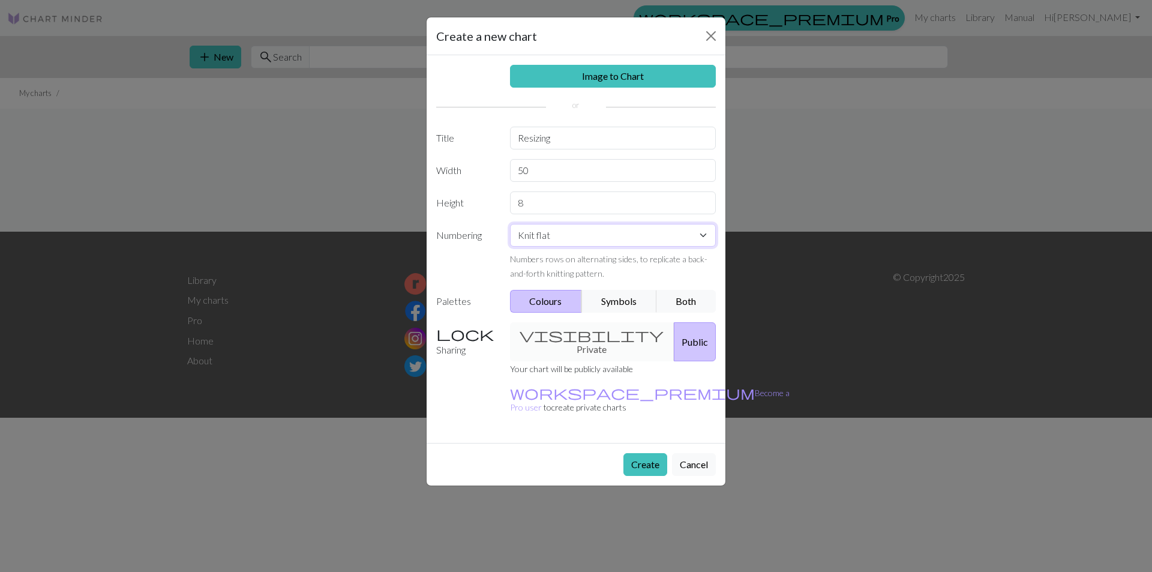
select select "round"
click at [510, 224] on select "Knit flat Knit in the round Lace knitting Cross stitch" at bounding box center [613, 235] width 206 height 23
drag, startPoint x: 626, startPoint y: 304, endPoint x: 623, endPoint y: 297, distance: 7.8
click at [626, 304] on button "Symbols" at bounding box center [619, 301] width 76 height 23
click at [588, 332] on div "visibility Private Public" at bounding box center [613, 341] width 221 height 39
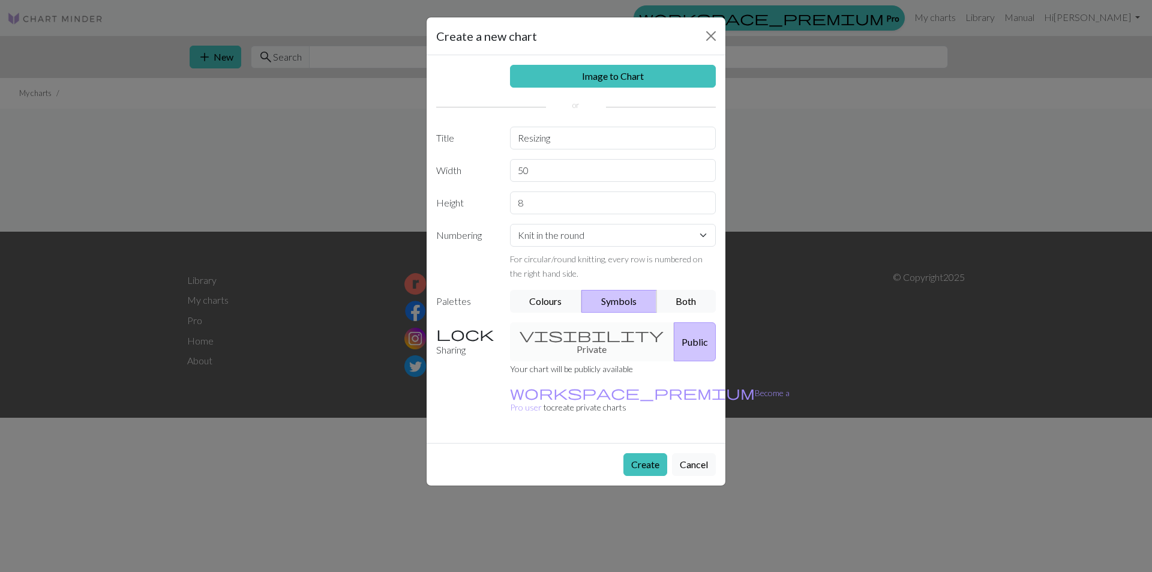
click at [583, 338] on div "visibility Private Public" at bounding box center [613, 341] width 221 height 39
click at [649, 453] on button "Create" at bounding box center [645, 464] width 44 height 23
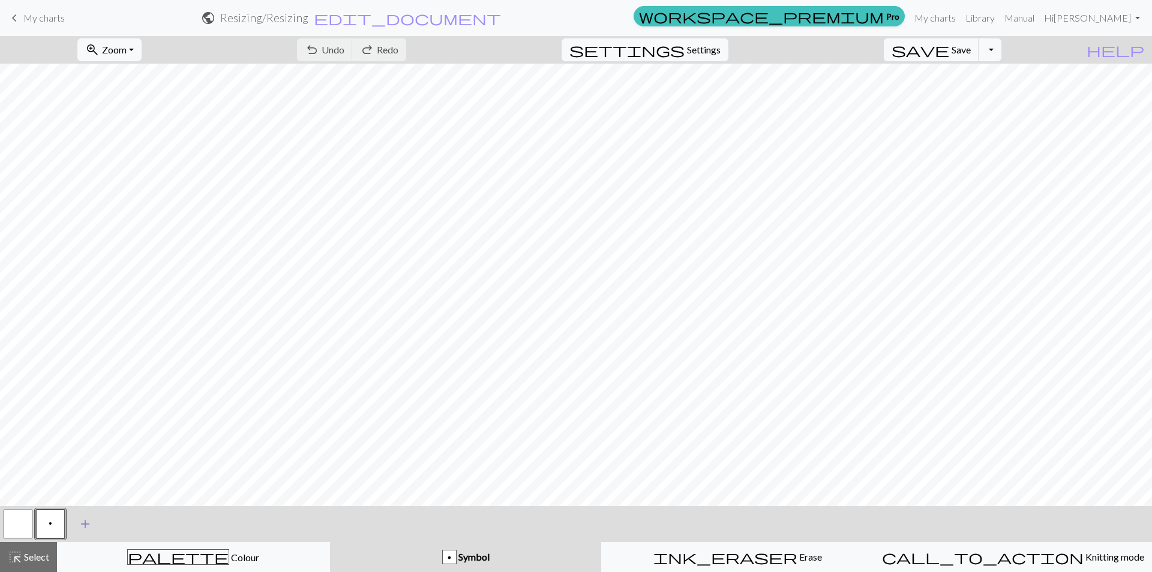
click at [85, 523] on span "add" at bounding box center [85, 523] width 14 height 17
click at [85, 524] on button "button" at bounding box center [82, 523] width 29 height 29
click at [74, 522] on button "button" at bounding box center [82, 523] width 29 height 29
click at [76, 522] on div "Edit symbol Name d f g h j k p s t F H J O P T / | 0 1 2 3 4 5 6 7 8 9 e m n G …" at bounding box center [576, 286] width 1152 height 572
drag, startPoint x: 77, startPoint y: 532, endPoint x: 92, endPoint y: 532, distance: 15.0
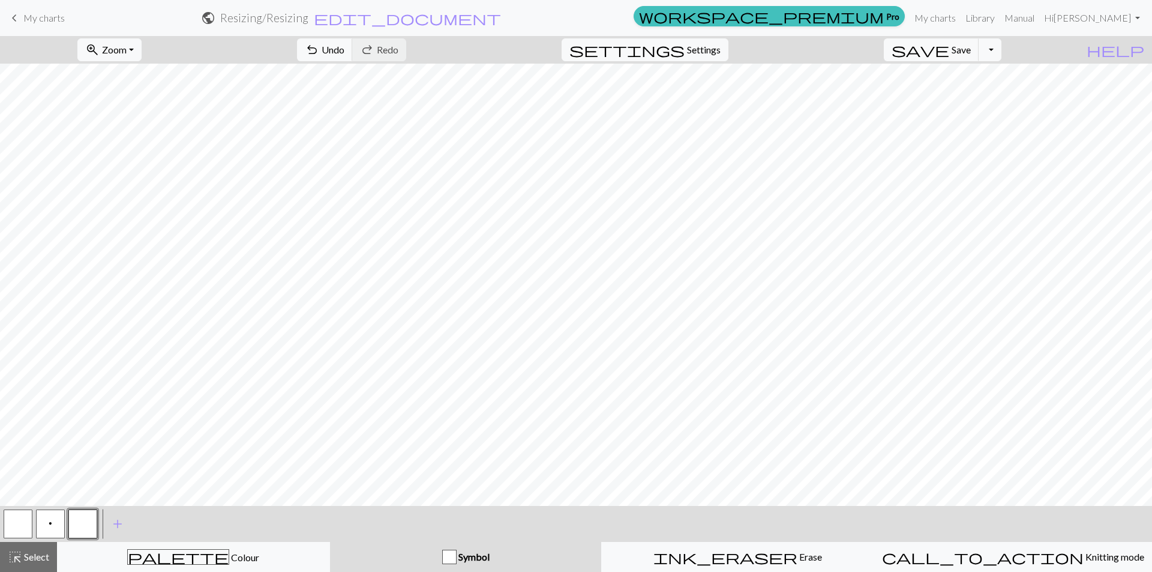
click at [92, 532] on button "button" at bounding box center [82, 523] width 29 height 29
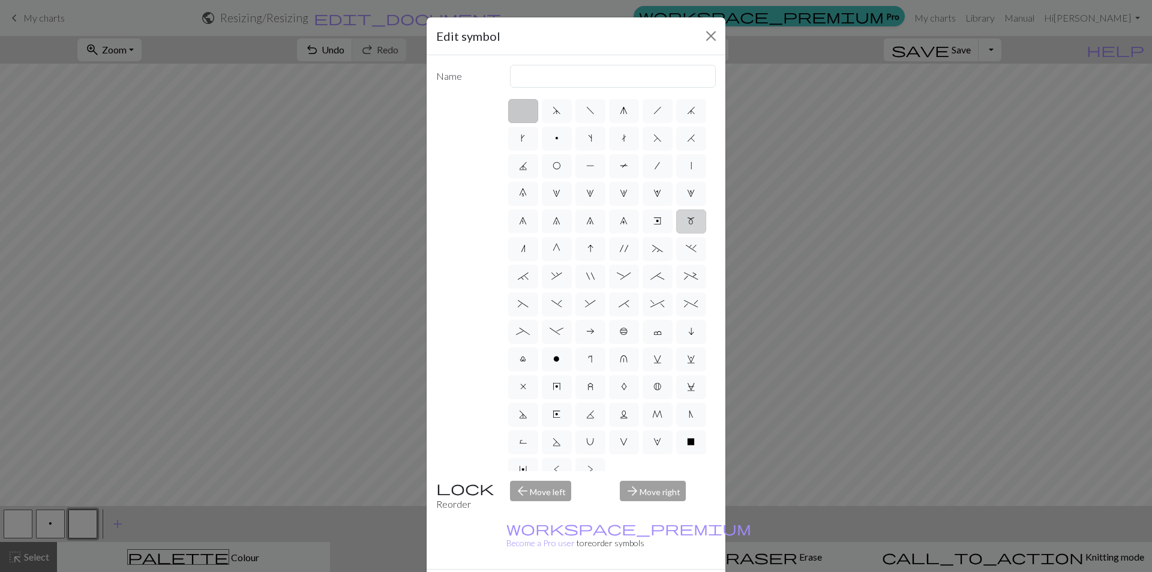
click at [676, 233] on label "m" at bounding box center [691, 221] width 30 height 24
click at [687, 221] on input "m" at bounding box center [691, 218] width 8 height 8
radio input "true"
drag, startPoint x: 538, startPoint y: 76, endPoint x: 466, endPoint y: 74, distance: 72.0
click at [466, 74] on div "Name m1" at bounding box center [576, 76] width 294 height 23
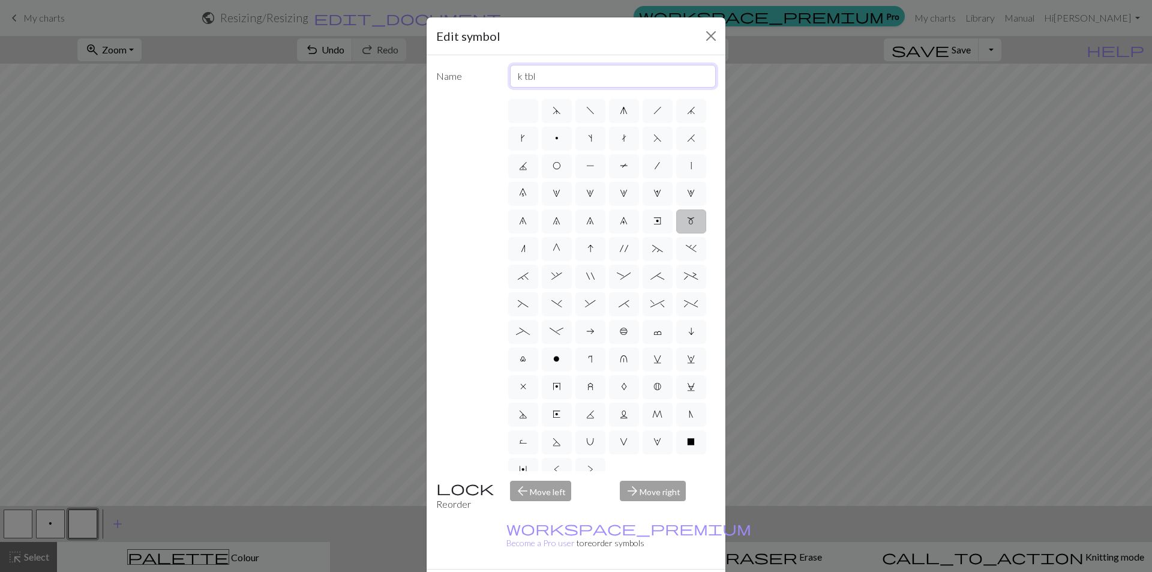
type input "k tbl"
click at [453, 177] on div "d f g h j k p s t F H J O P T / | 0 1 2 3 4 5 6 7 8 9 e m n G I ' ~ . ` , " : ;…" at bounding box center [576, 284] width 280 height 374
drag, startPoint x: 519, startPoint y: 77, endPoint x: 479, endPoint y: 78, distance: 39.6
click at [479, 78] on div "Name k tbl" at bounding box center [576, 76] width 294 height 23
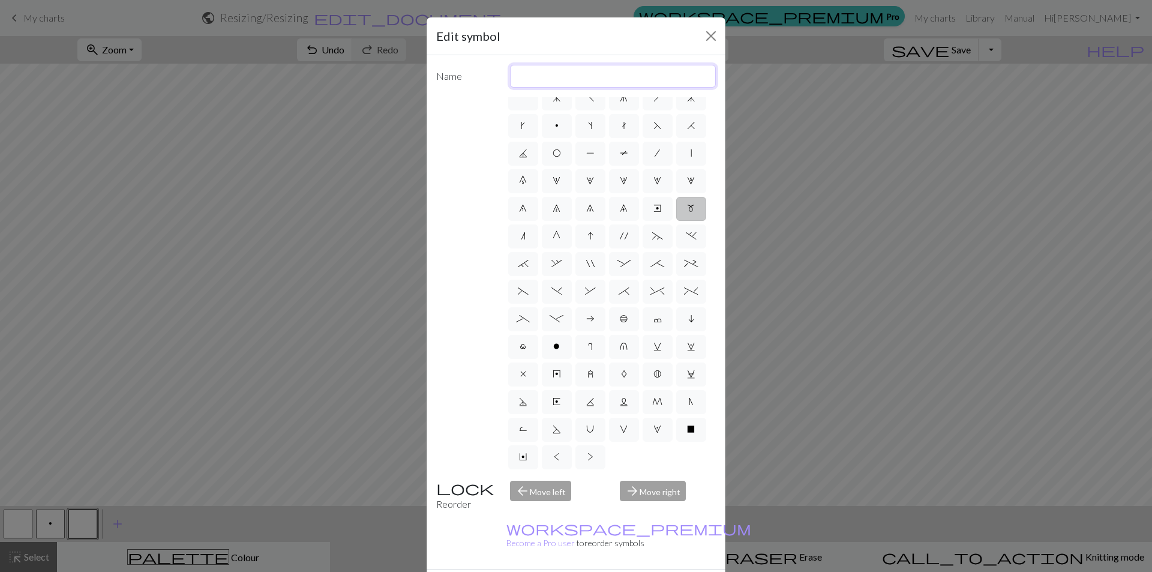
scroll to position [95, 0]
click at [676, 197] on label "m" at bounding box center [691, 209] width 30 height 24
click at [687, 214] on input "m" at bounding box center [691, 218] width 8 height 8
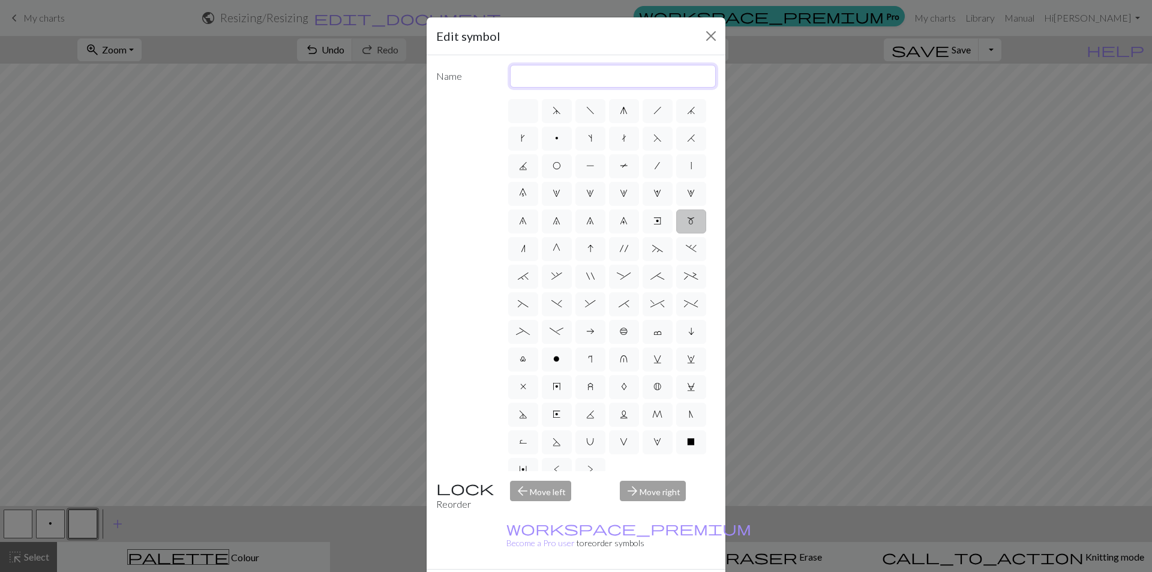
click at [561, 73] on input "text" at bounding box center [613, 76] width 206 height 23
type input "K tbl"
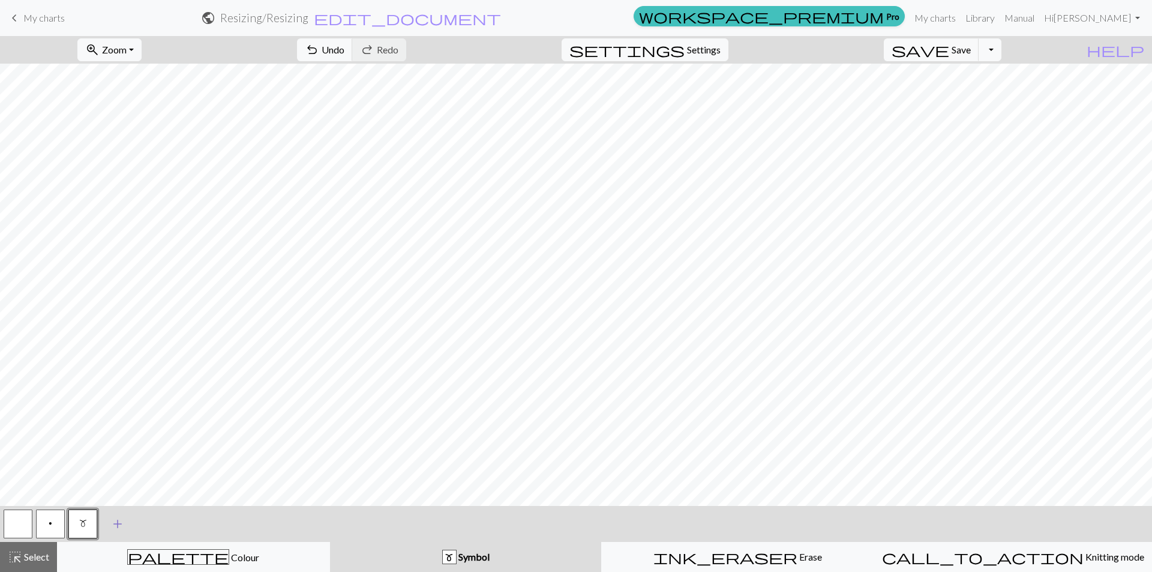
click at [112, 522] on span "add" at bounding box center [117, 523] width 14 height 17
click at [117, 524] on button "button" at bounding box center [115, 523] width 29 height 29
click at [123, 521] on button "button" at bounding box center [115, 523] width 29 height 29
click at [123, 521] on div "Edit symbol Name d f g h j k p s t F H J O P T / | 0 1 2 3 4 5 6 7 8 9 e m n G …" at bounding box center [576, 286] width 1152 height 572
click at [116, 519] on button "button" at bounding box center [115, 523] width 29 height 29
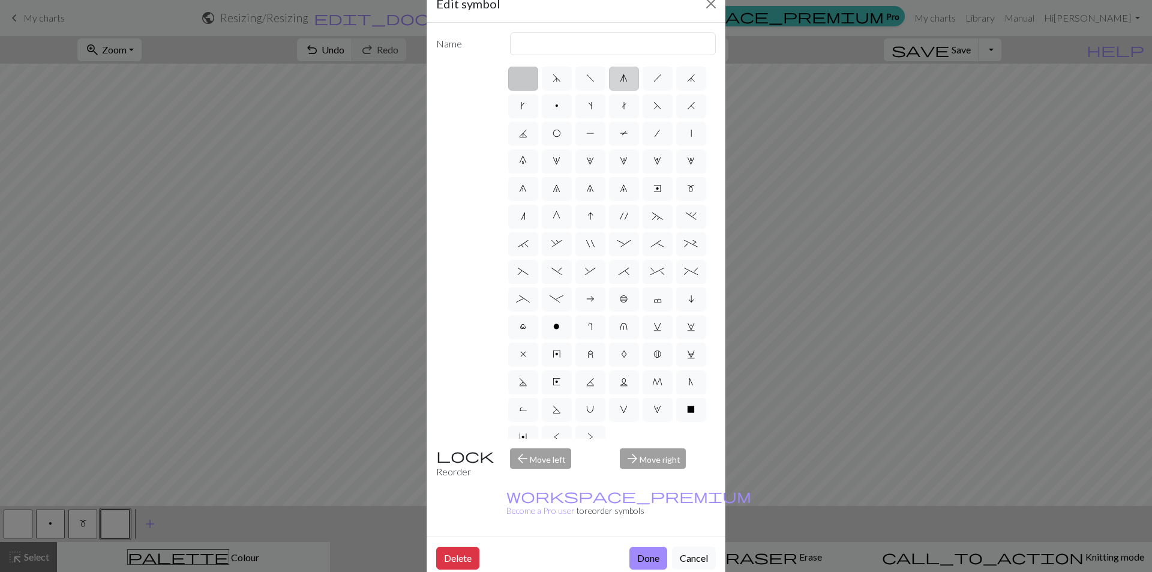
click at [611, 86] on label "g" at bounding box center [624, 79] width 30 height 24
click at [620, 79] on input "g" at bounding box center [624, 75] width 8 height 8
radio input "true"
drag, startPoint x: 554, startPoint y: 42, endPoint x: 446, endPoint y: 55, distance: 108.7
click at [446, 55] on div "Name sk2p" at bounding box center [576, 43] width 294 height 23
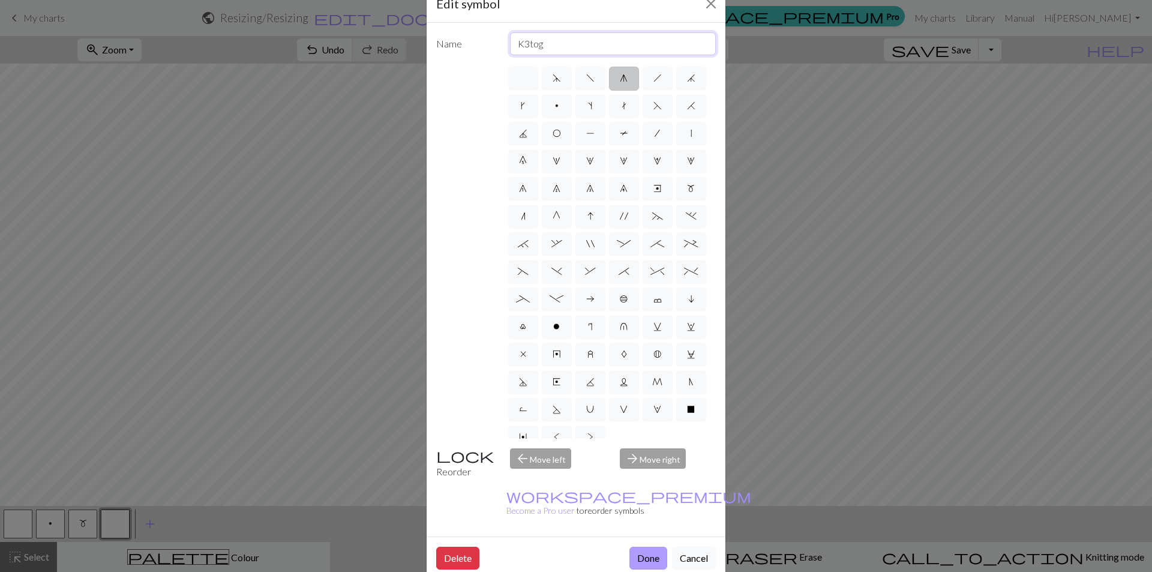
type input "K3tog"
click at [634, 547] on button "Done" at bounding box center [648, 558] width 38 height 23
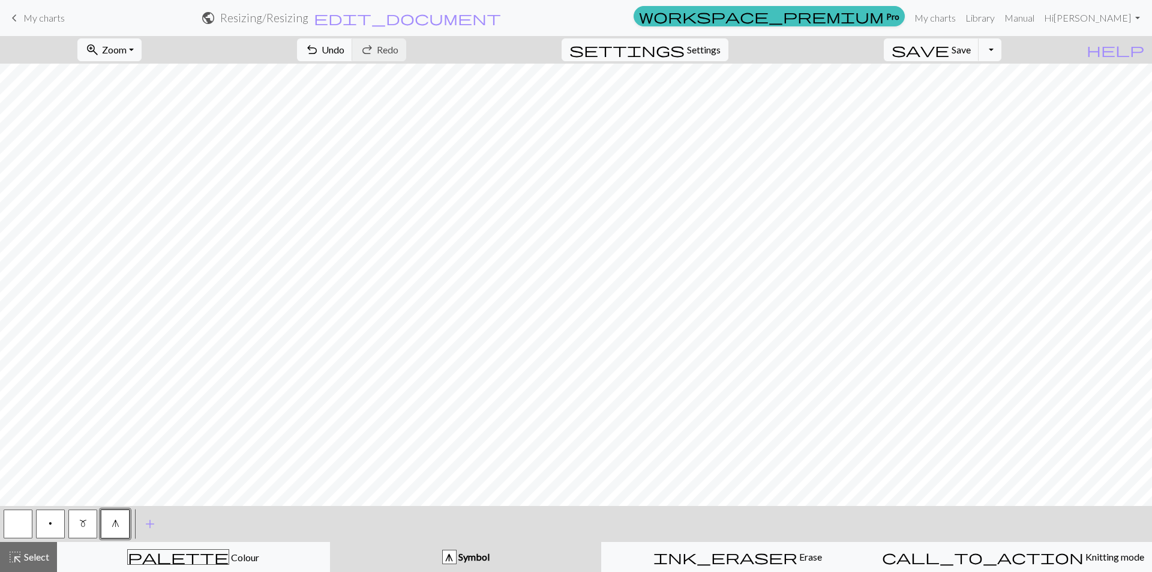
click at [58, 523] on button "p" at bounding box center [50, 523] width 29 height 29
click at [56, 523] on button "p" at bounding box center [50, 523] width 29 height 29
click at [52, 520] on button "p" at bounding box center [50, 523] width 29 height 29
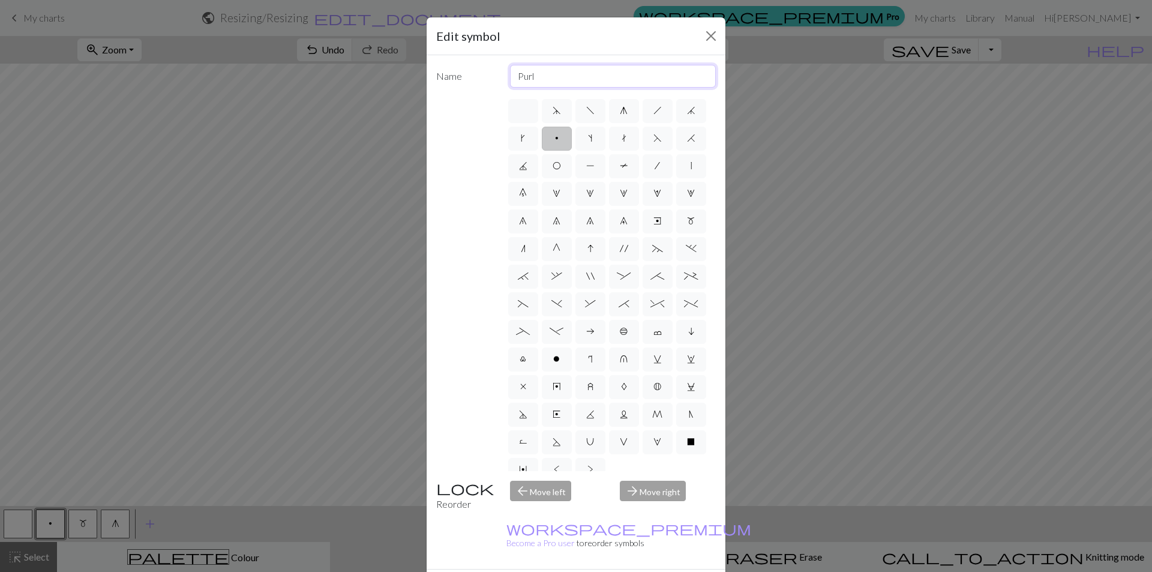
click at [553, 76] on input "Purl" at bounding box center [613, 76] width 206 height 23
click at [533, 76] on input "Purl on RS" at bounding box center [613, 76] width 206 height 23
type input "P on RS"
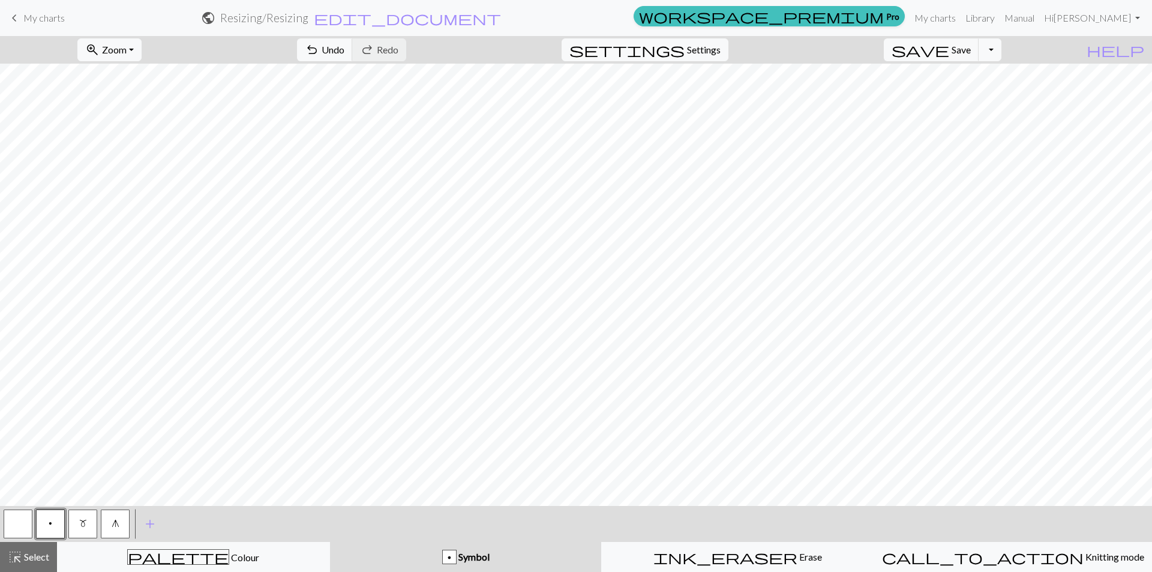
click at [13, 521] on button "button" at bounding box center [18, 523] width 29 height 29
click at [19, 526] on button "button" at bounding box center [18, 523] width 29 height 29
click at [19, 526] on div "Edit symbol Name Knit d f g h j k p s t F H J O P T / | 0 1 2 3 4 5 6 7 8 9 e m…" at bounding box center [576, 286] width 1152 height 572
click at [19, 526] on button "button" at bounding box center [18, 523] width 29 height 29
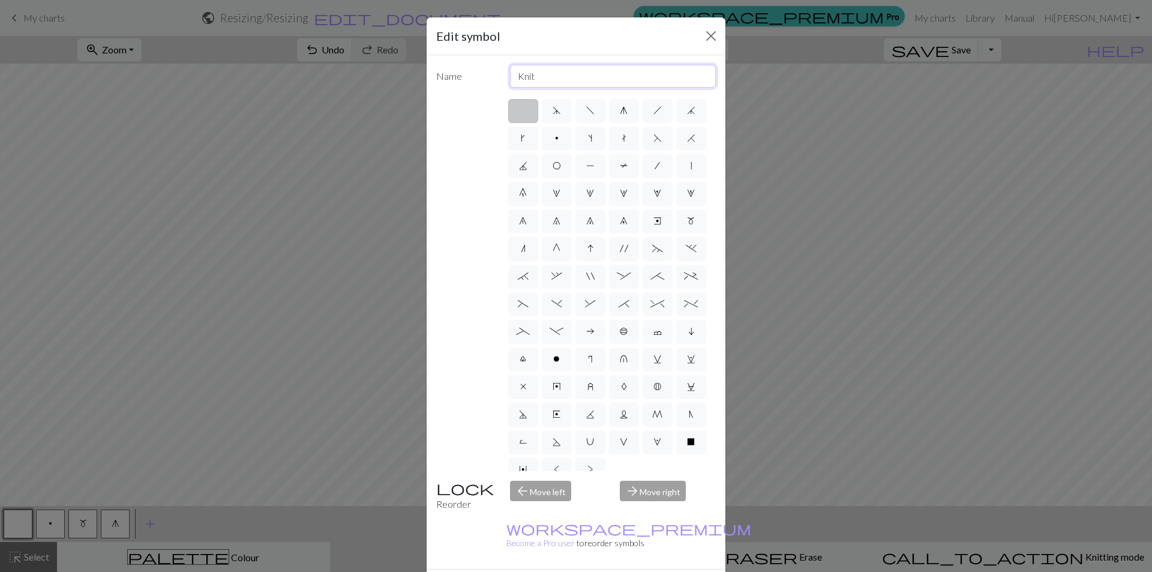
click at [551, 78] on input "Knit" at bounding box center [613, 76] width 206 height 23
type input "K on RS"
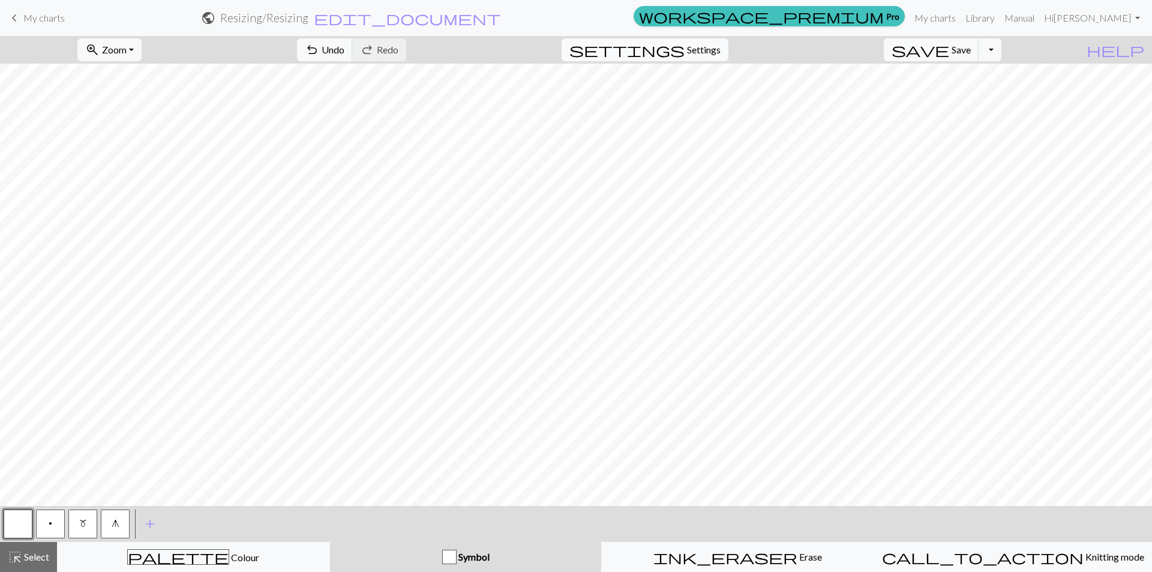
click at [685, 43] on span "settings" at bounding box center [626, 49] width 115 height 17
select select "aran"
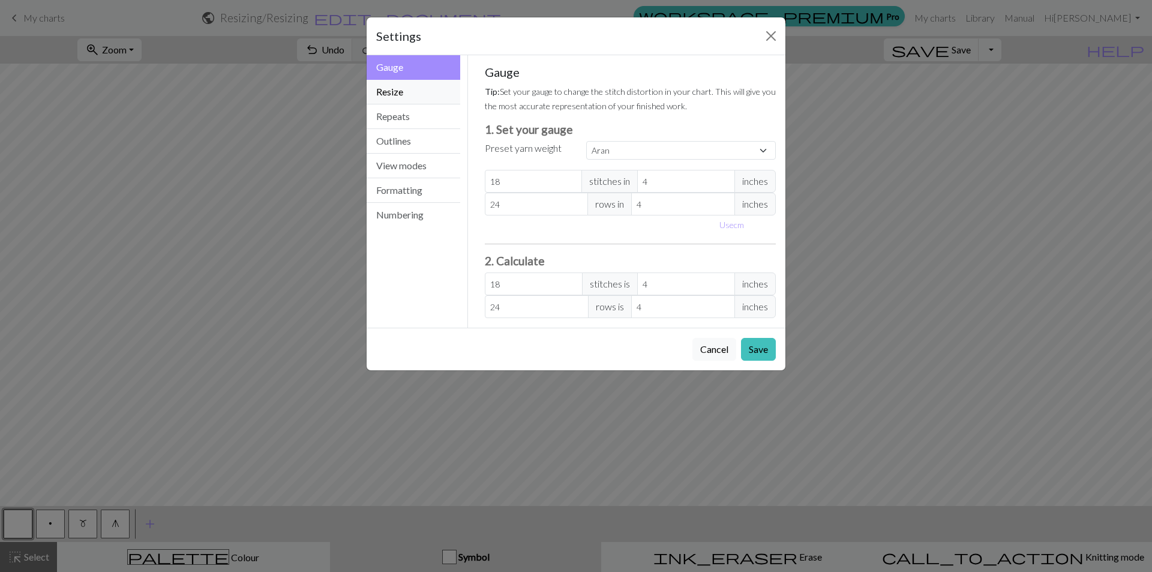
click at [408, 97] on button "Resize" at bounding box center [414, 92] width 94 height 25
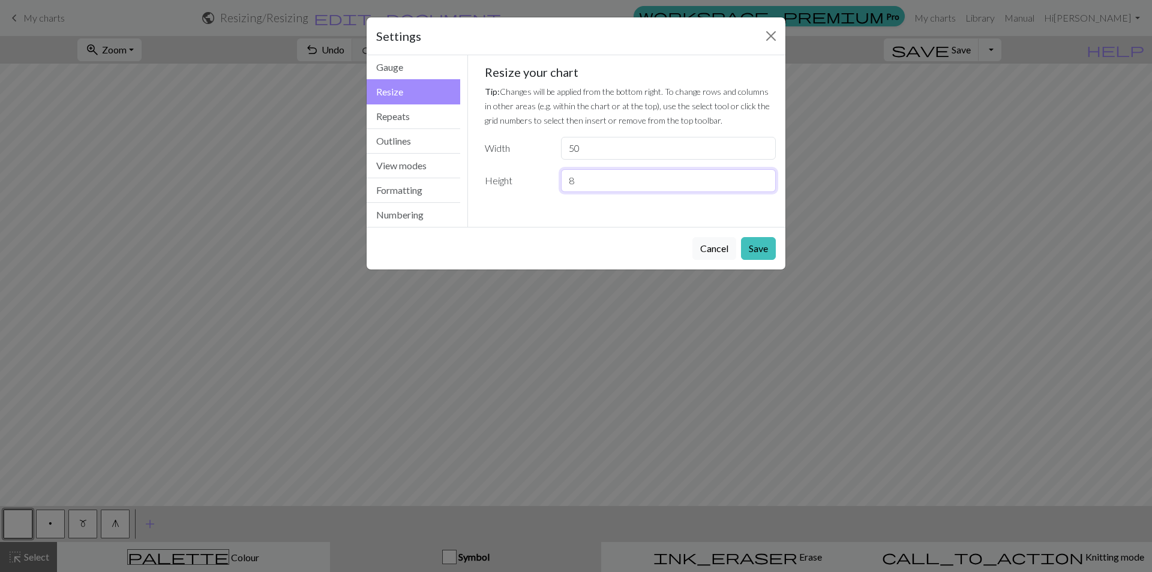
drag, startPoint x: 591, startPoint y: 180, endPoint x: 549, endPoint y: 178, distance: 42.1
click at [549, 178] on div "Height 8" at bounding box center [631, 180] width 306 height 23
type input "12"
click at [757, 248] on button "Save" at bounding box center [758, 248] width 35 height 23
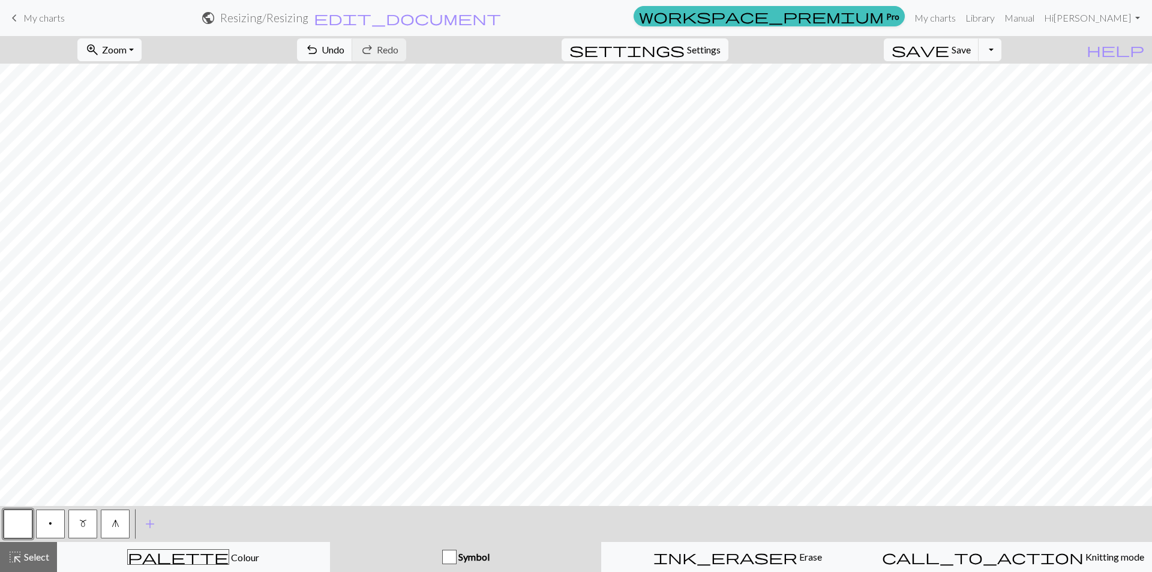
click at [75, 523] on button "m" at bounding box center [82, 523] width 29 height 29
click at [112, 526] on span "g" at bounding box center [116, 523] width 8 height 10
click at [47, 529] on button "p" at bounding box center [50, 523] width 29 height 29
click at [48, 521] on button "p" at bounding box center [50, 523] width 29 height 29
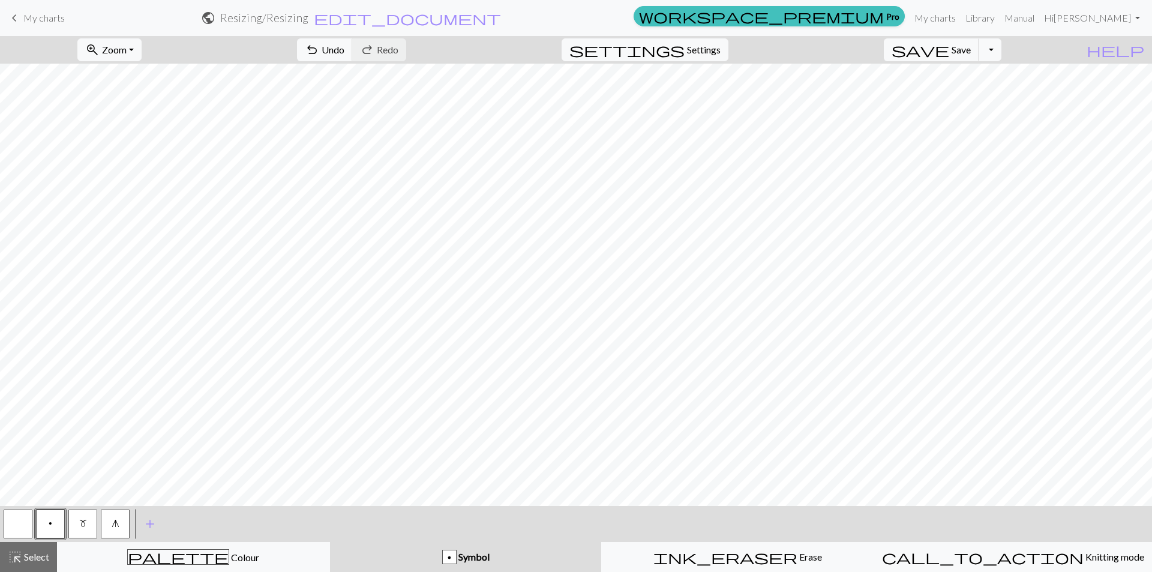
click at [16, 525] on button "button" at bounding box center [18, 523] width 29 height 29
click at [50, 526] on span "p" at bounding box center [51, 523] width 4 height 10
click at [156, 521] on span "add" at bounding box center [150, 523] width 14 height 17
click at [149, 524] on button "button" at bounding box center [147, 523] width 29 height 29
click at [149, 523] on button "button" at bounding box center [147, 523] width 29 height 29
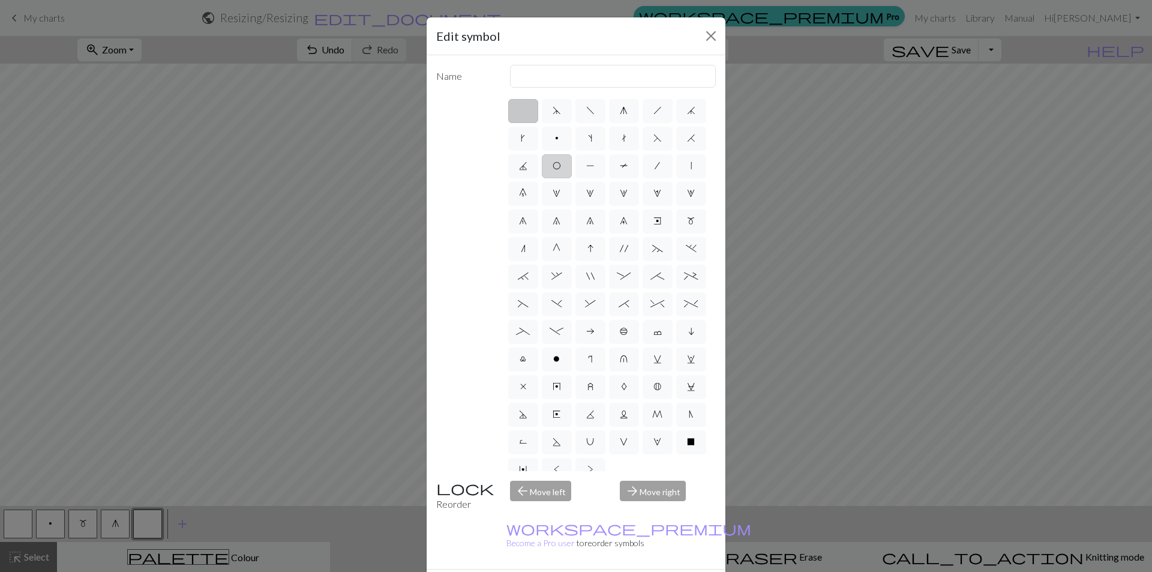
click at [572, 168] on label "O" at bounding box center [557, 166] width 30 height 24
click at [560, 166] on input "O" at bounding box center [557, 162] width 8 height 8
radio input "true"
type input "yo"
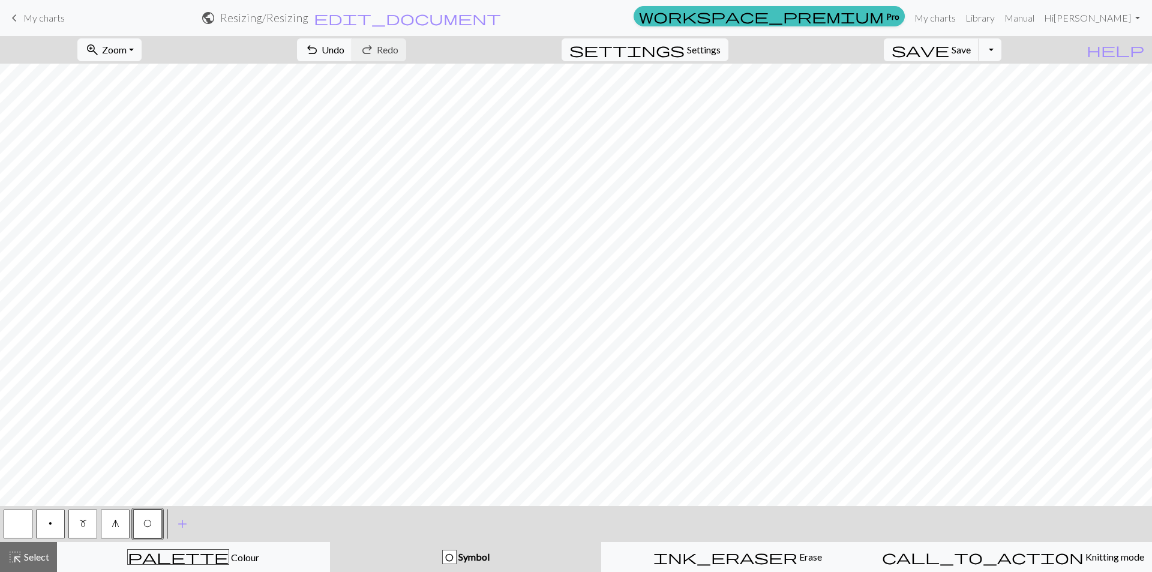
click at [52, 527] on button "p" at bounding box center [50, 523] width 29 height 29
click at [94, 524] on button "m" at bounding box center [82, 523] width 29 height 29
click at [145, 520] on span "O" at bounding box center [147, 523] width 8 height 10
click at [145, 523] on span "O" at bounding box center [147, 523] width 8 height 10
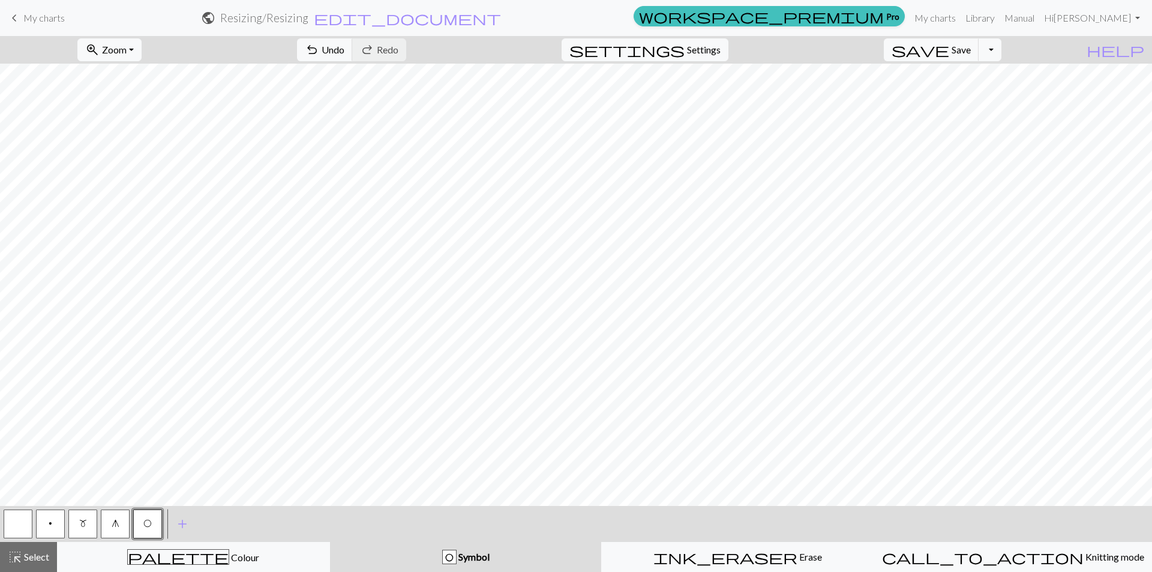
click at [84, 524] on span "m" at bounding box center [83, 523] width 8 height 10
click at [55, 525] on button "p" at bounding box center [50, 523] width 29 height 29
click at [95, 521] on button "m" at bounding box center [82, 523] width 29 height 29
click at [47, 524] on button "p" at bounding box center [50, 523] width 29 height 29
click at [88, 523] on button "m" at bounding box center [82, 523] width 29 height 29
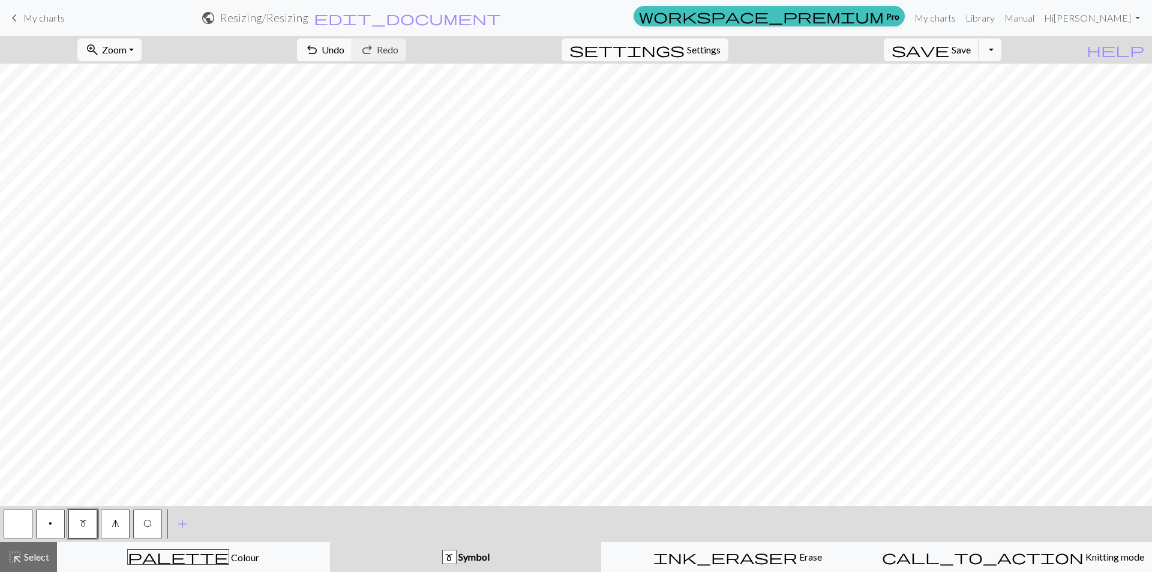
click at [51, 523] on span "p" at bounding box center [51, 523] width 4 height 10
click at [81, 523] on span "m" at bounding box center [83, 523] width 8 height 10
click at [971, 50] on span "Save" at bounding box center [960, 49] width 19 height 11
click at [708, 50] on span "Settings" at bounding box center [704, 50] width 34 height 14
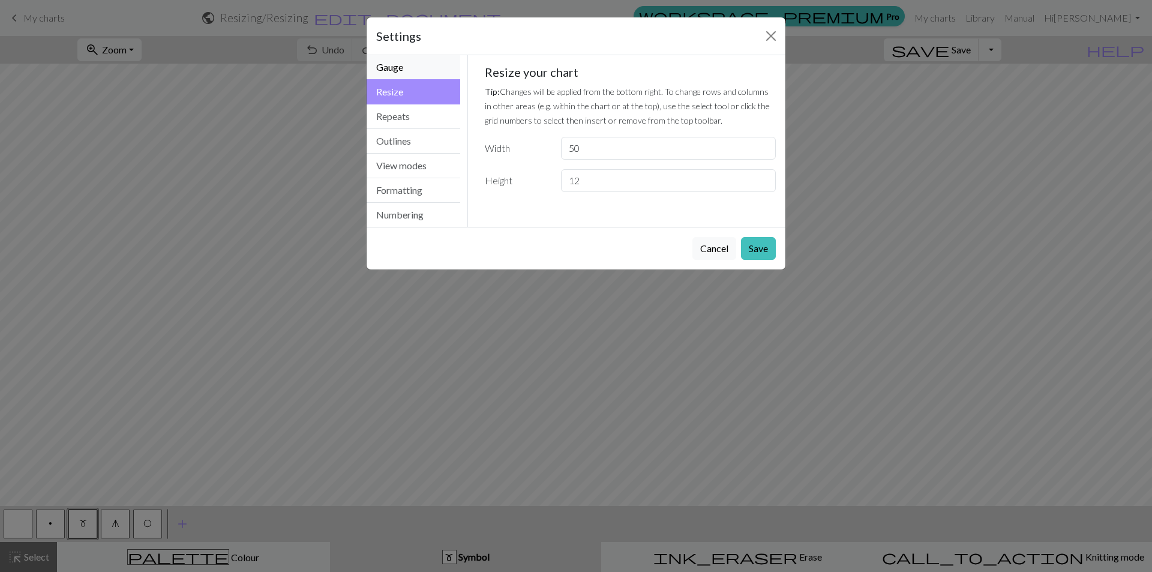
click at [406, 62] on button "Gauge" at bounding box center [414, 67] width 94 height 25
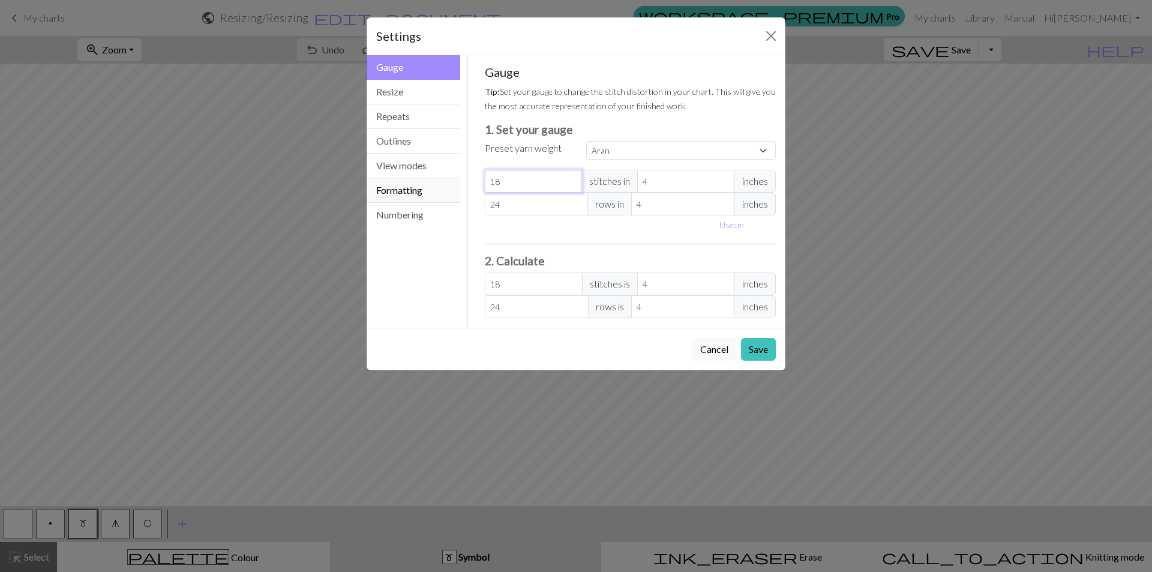
drag, startPoint x: 535, startPoint y: 182, endPoint x: 443, endPoint y: 179, distance: 91.8
click at [443, 179] on div "Gauge Gauge Resize Repeats Outlines View modes Formatting Numbering Gauge Resiz…" at bounding box center [575, 191] width 433 height 272
select select "custom"
type input "1"
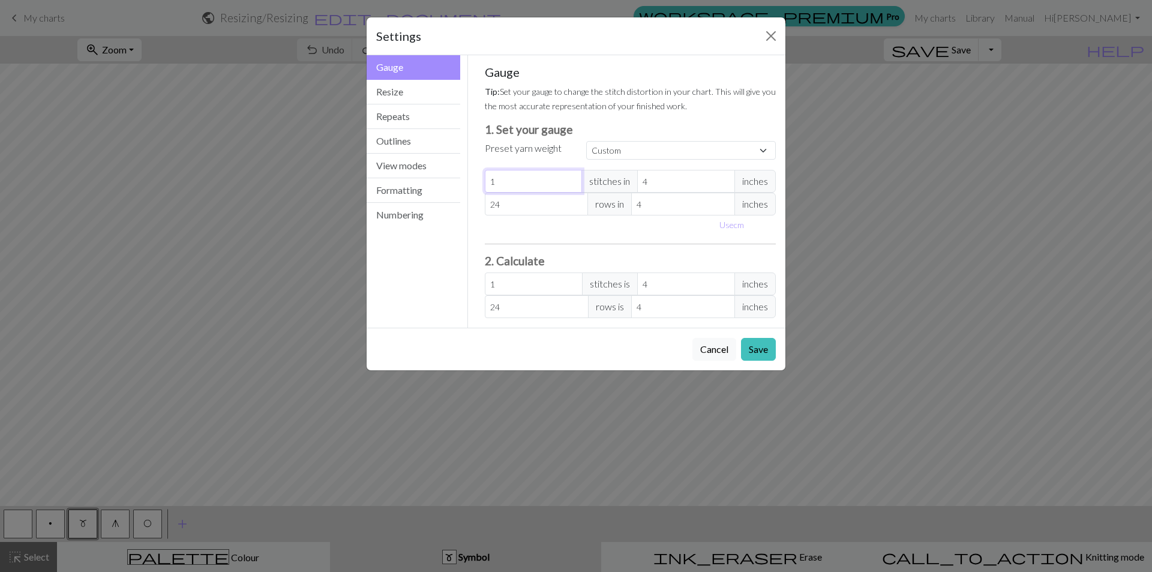
type input "12"
drag, startPoint x: 668, startPoint y: 187, endPoint x: 598, endPoint y: 188, distance: 70.8
click at [598, 185] on div "12 stitches in 4 inches" at bounding box center [631, 181] width 292 height 23
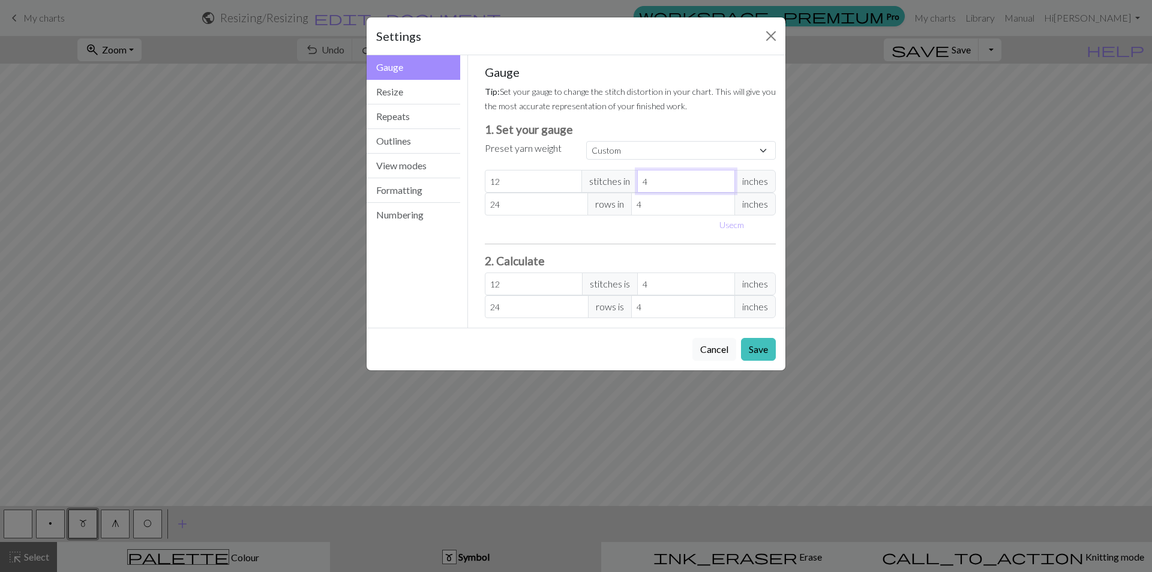
type input "1"
type input "48"
type input "1"
drag, startPoint x: 522, startPoint y: 209, endPoint x: 399, endPoint y: 209, distance: 123.0
click at [399, 209] on div "Gauge Gauge Resize Repeats Outlines View modes Formatting Numbering Gauge Resiz…" at bounding box center [575, 191] width 433 height 272
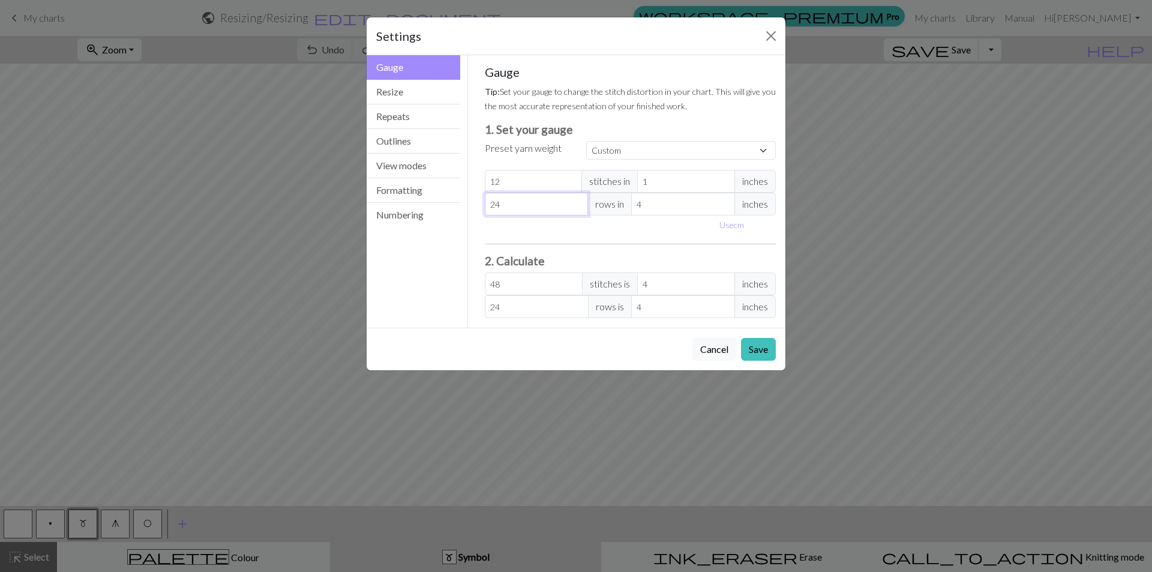
type input "1"
type input "16"
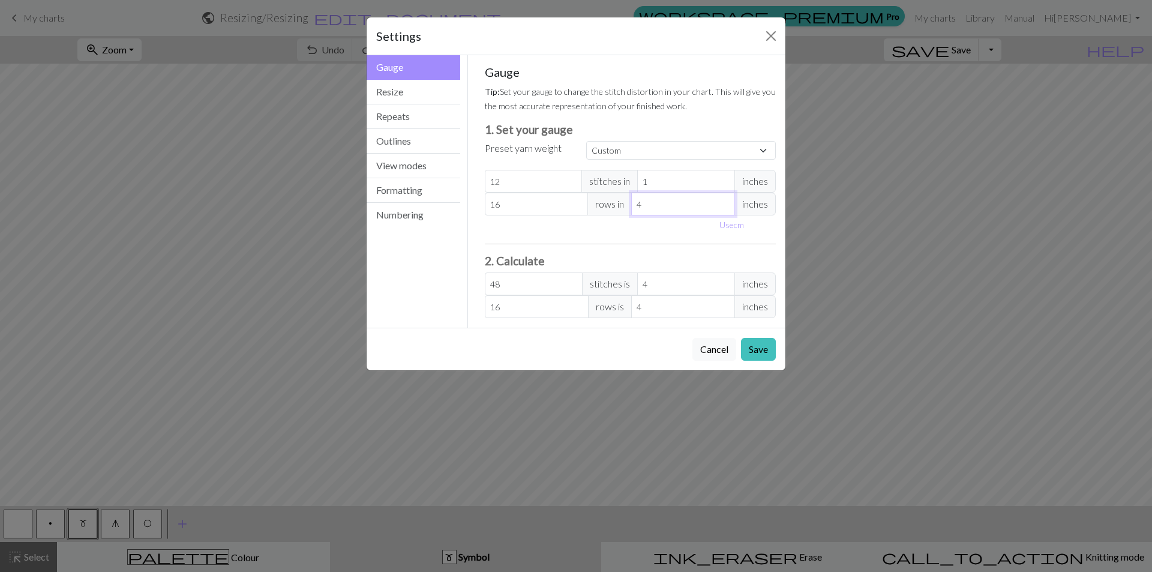
drag, startPoint x: 680, startPoint y: 206, endPoint x: 614, endPoint y: 202, distance: 66.2
click at [614, 202] on div "16 rows in 4 inches" at bounding box center [631, 204] width 292 height 23
type input "1"
type input "64"
type input "1"
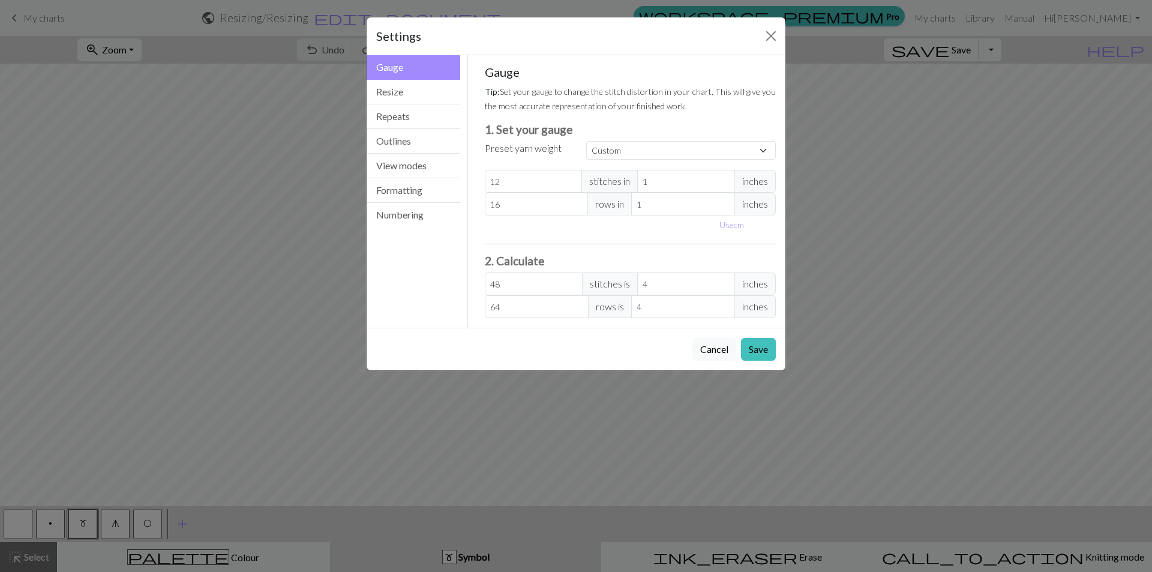
click at [656, 230] on div "Use cm" at bounding box center [631, 224] width 306 height 19
click at [748, 356] on button "Save" at bounding box center [758, 349] width 35 height 23
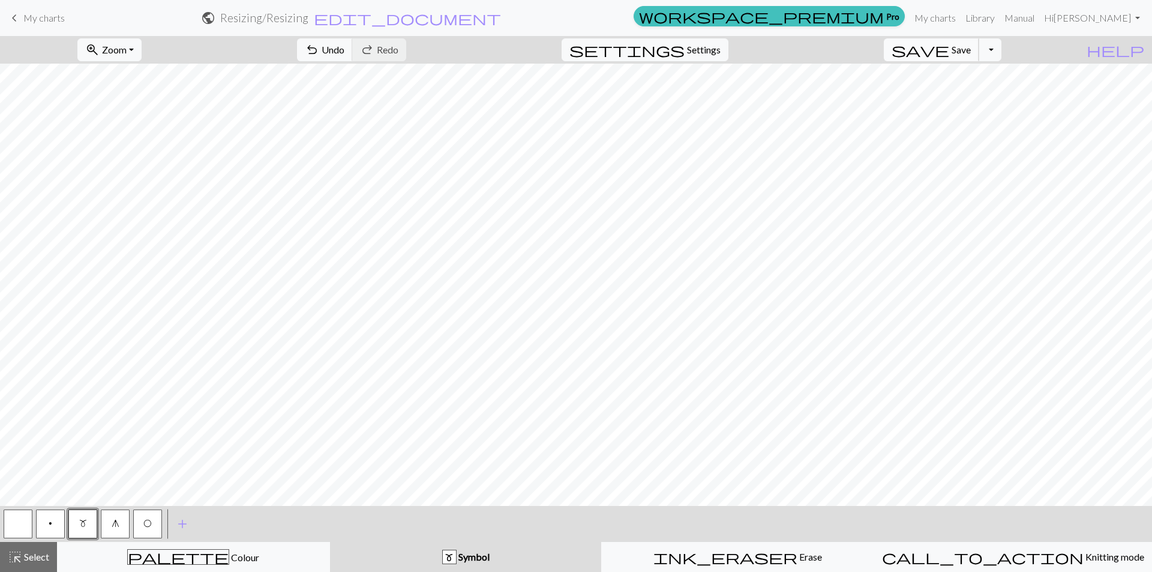
click at [949, 50] on span "save" at bounding box center [920, 49] width 58 height 17
click at [9, 565] on span "highlight_alt" at bounding box center [15, 556] width 14 height 17
click at [1001, 53] on button "Toggle Dropdown" at bounding box center [989, 49] width 23 height 23
click at [992, 92] on button "save_alt Download" at bounding box center [902, 95] width 198 height 19
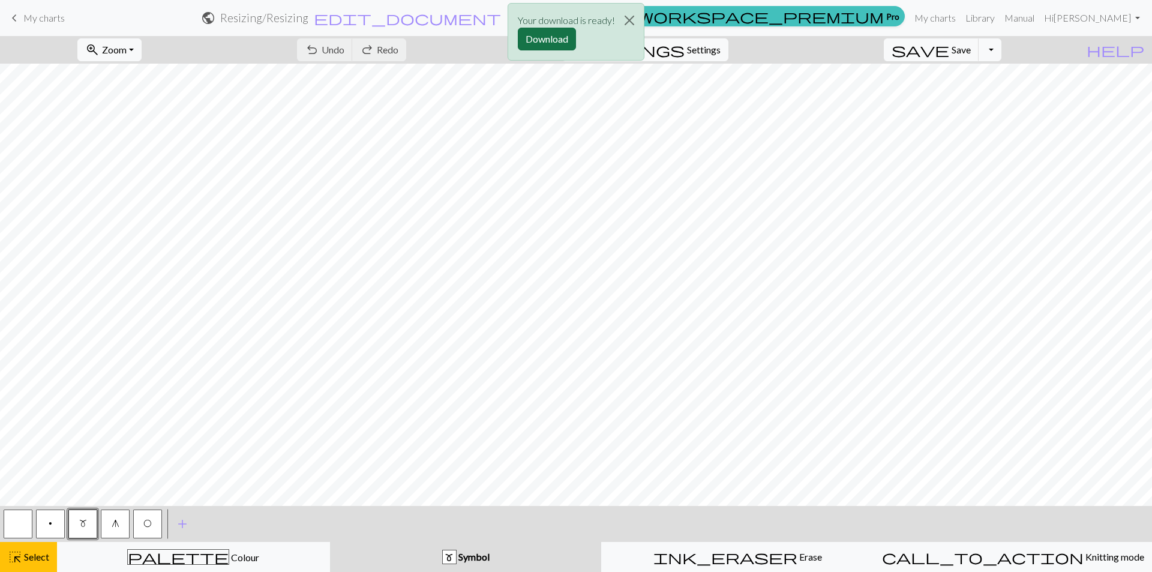
click at [536, 37] on button "Download" at bounding box center [547, 39] width 58 height 23
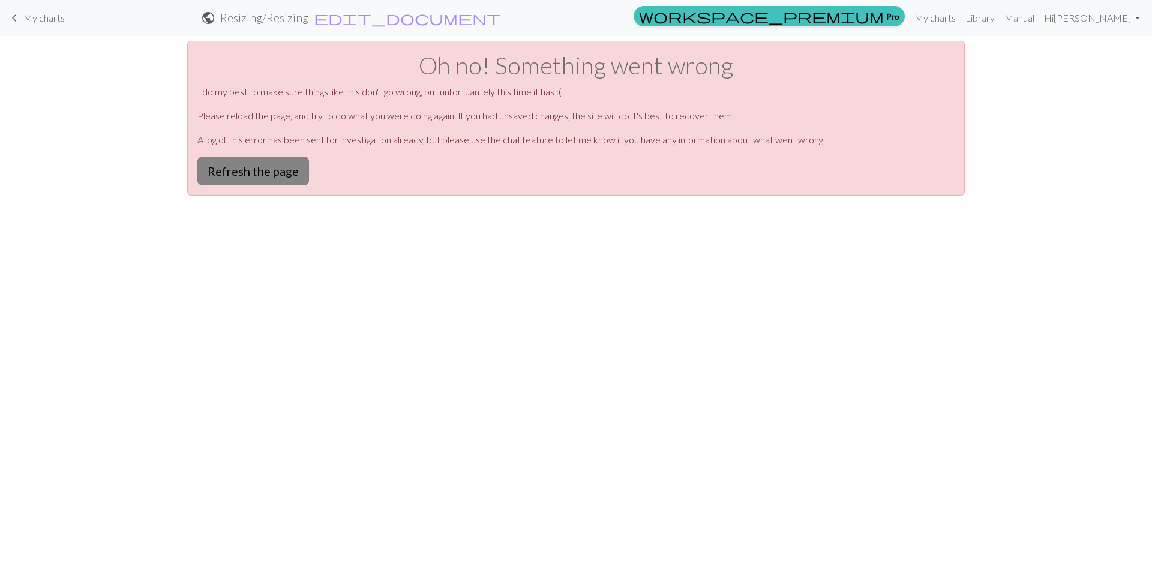
click at [256, 161] on button "Refresh the page" at bounding box center [253, 171] width 112 height 29
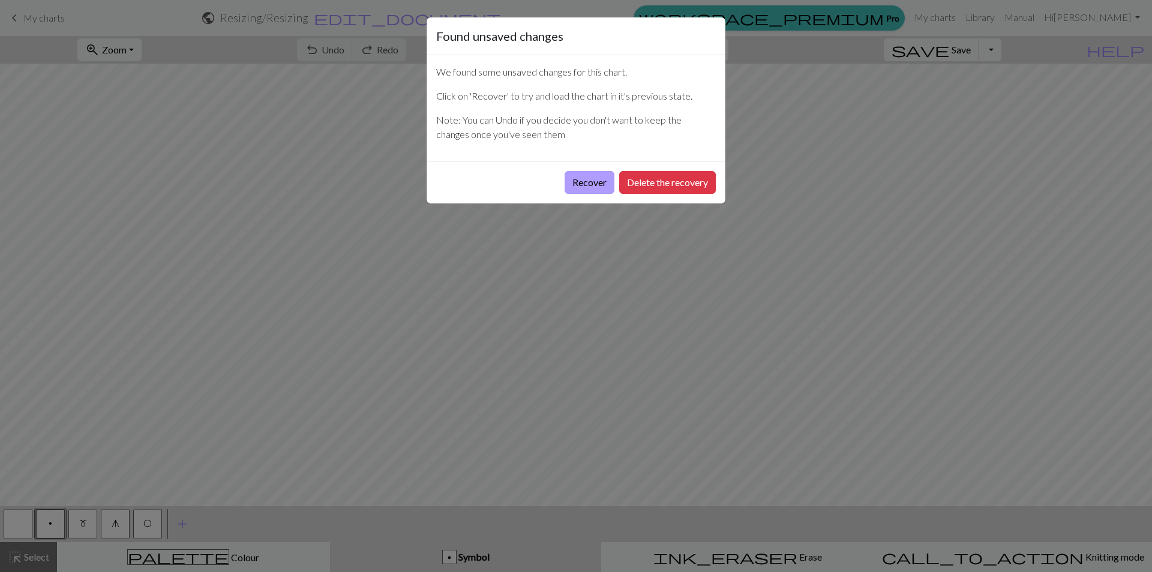
click at [580, 181] on button "Recover" at bounding box center [590, 182] width 50 height 23
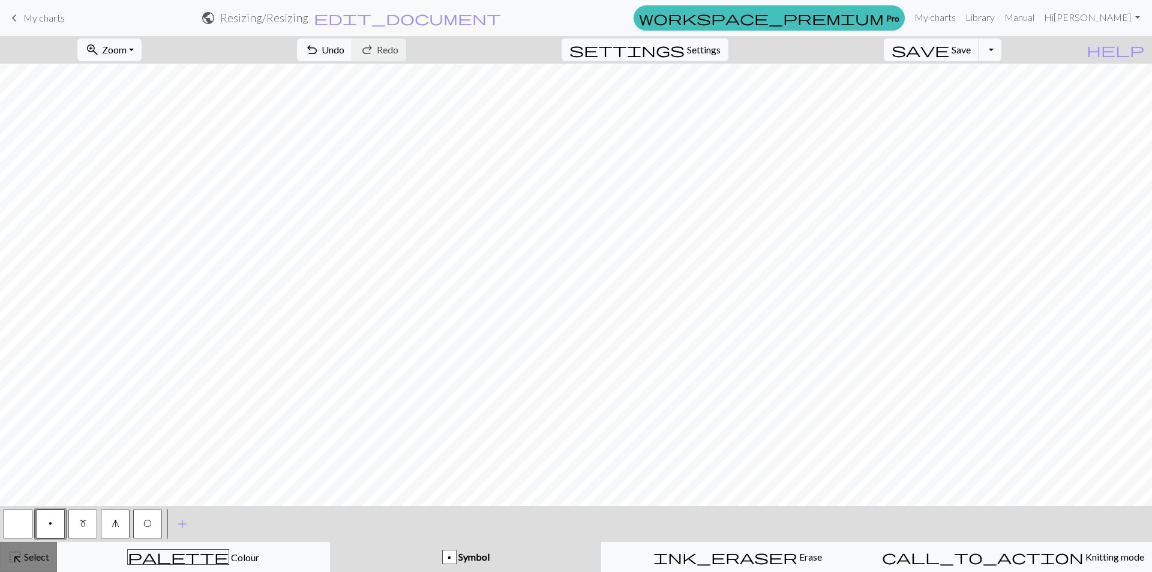
click at [26, 563] on div "highlight_alt Select Select" at bounding box center [28, 557] width 41 height 14
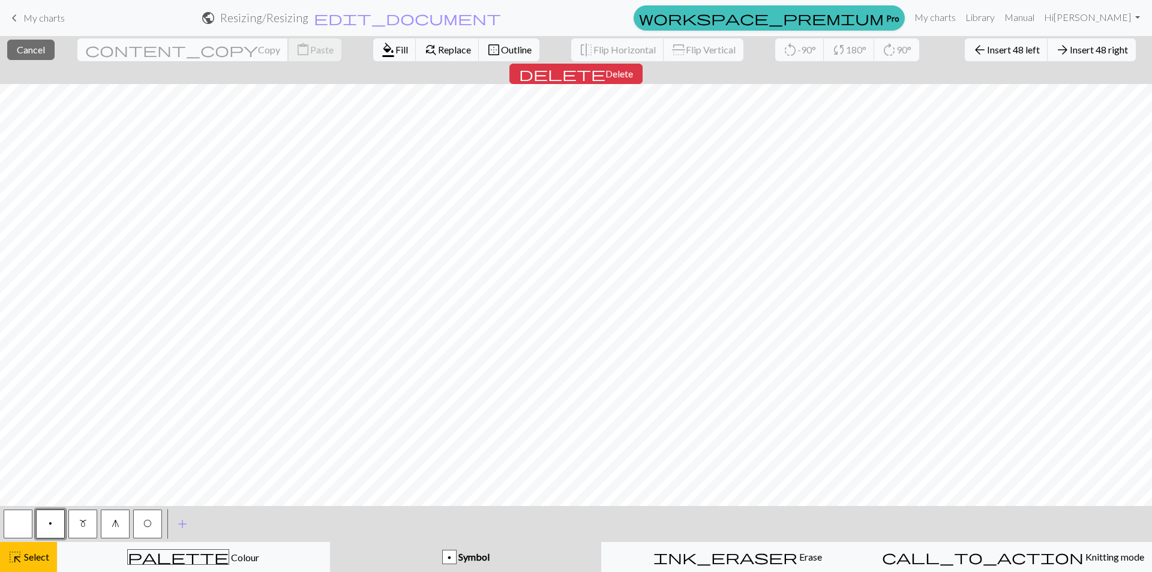
click at [106, 47] on span "content_copy" at bounding box center [171, 49] width 173 height 17
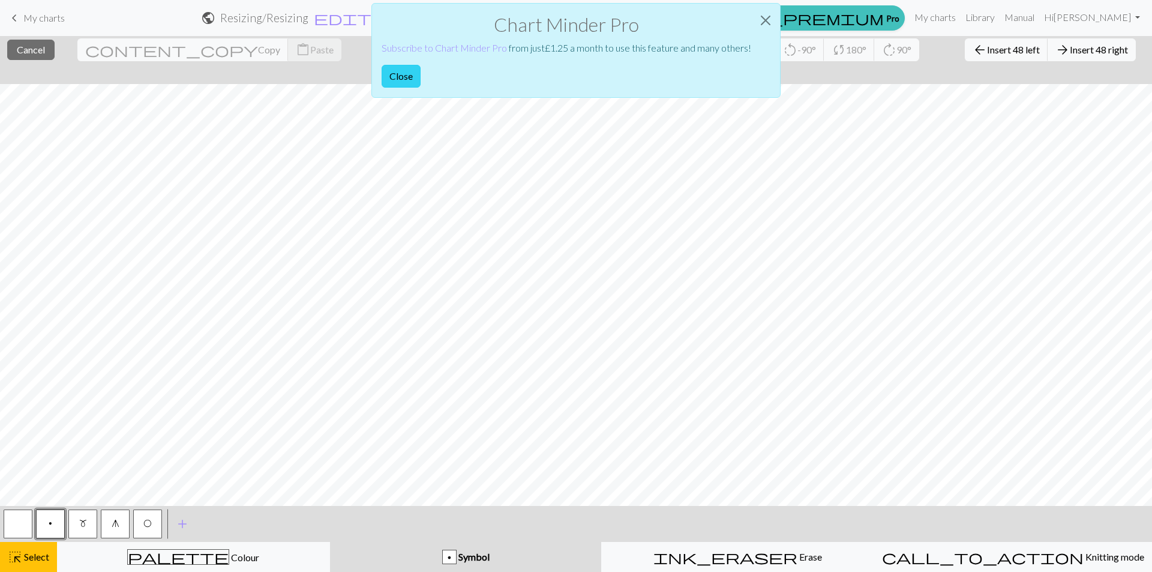
click at [410, 77] on button "Close" at bounding box center [401, 76] width 39 height 23
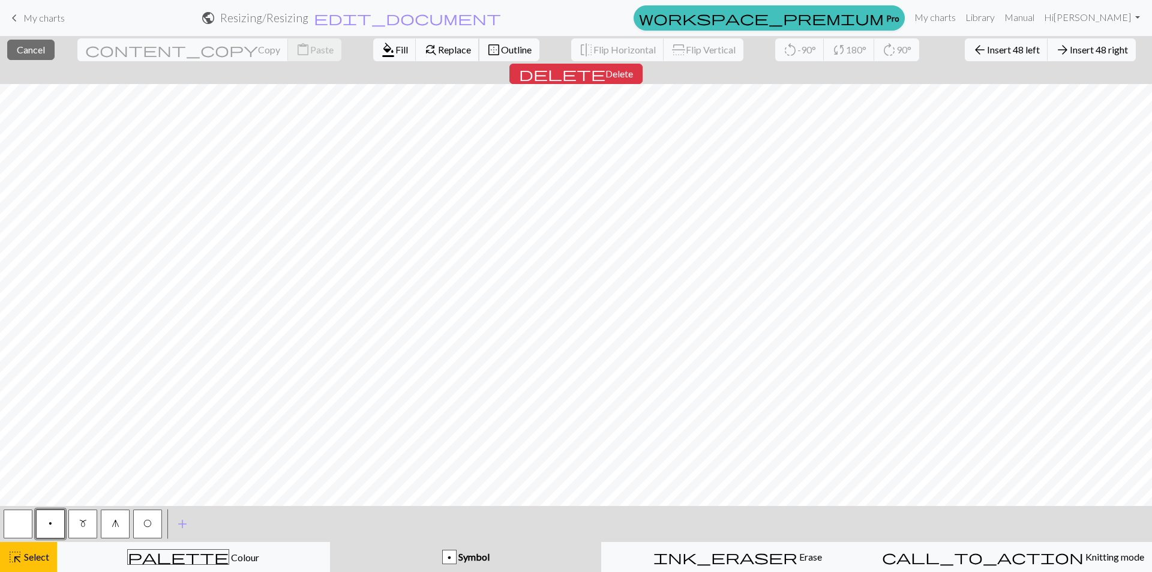
click at [438, 47] on span "Replace" at bounding box center [454, 49] width 33 height 11
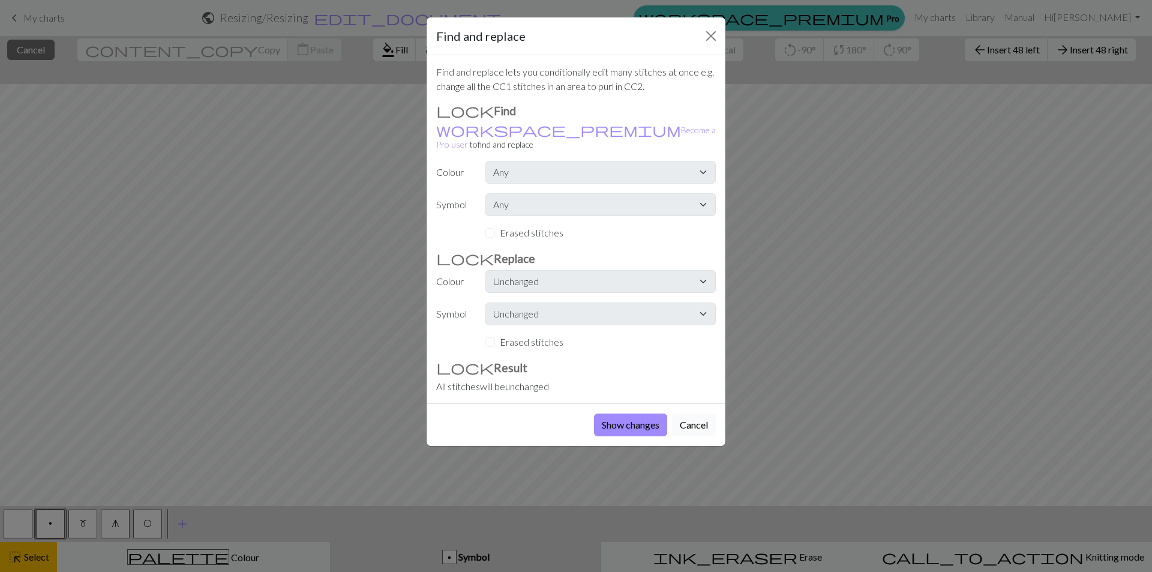
click at [697, 413] on button "Cancel" at bounding box center [694, 424] width 44 height 23
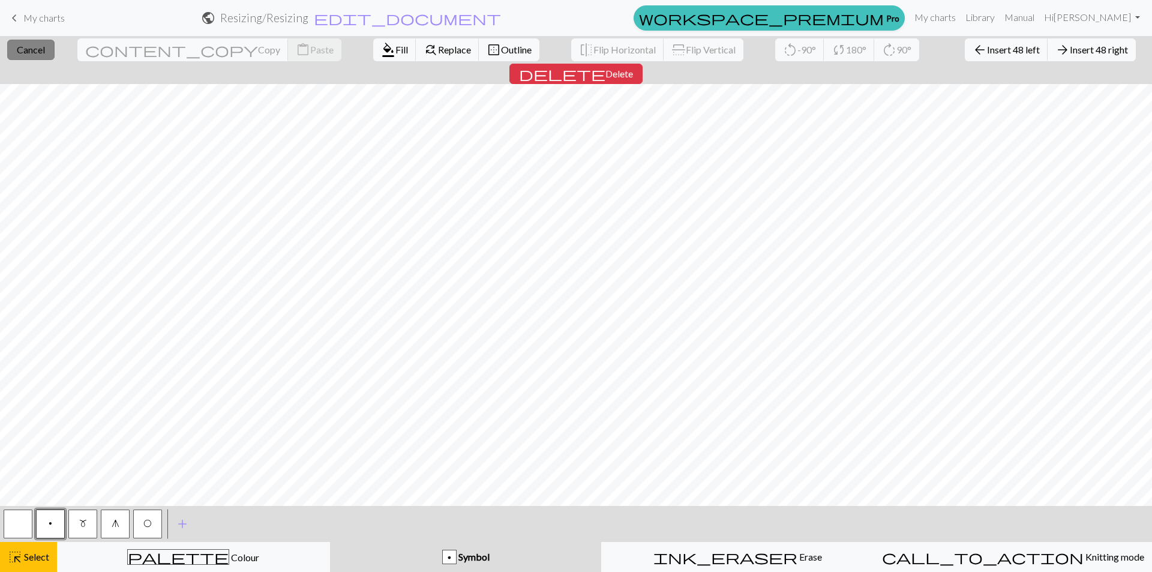
click at [50, 55] on button "close Cancel" at bounding box center [30, 50] width 47 height 20
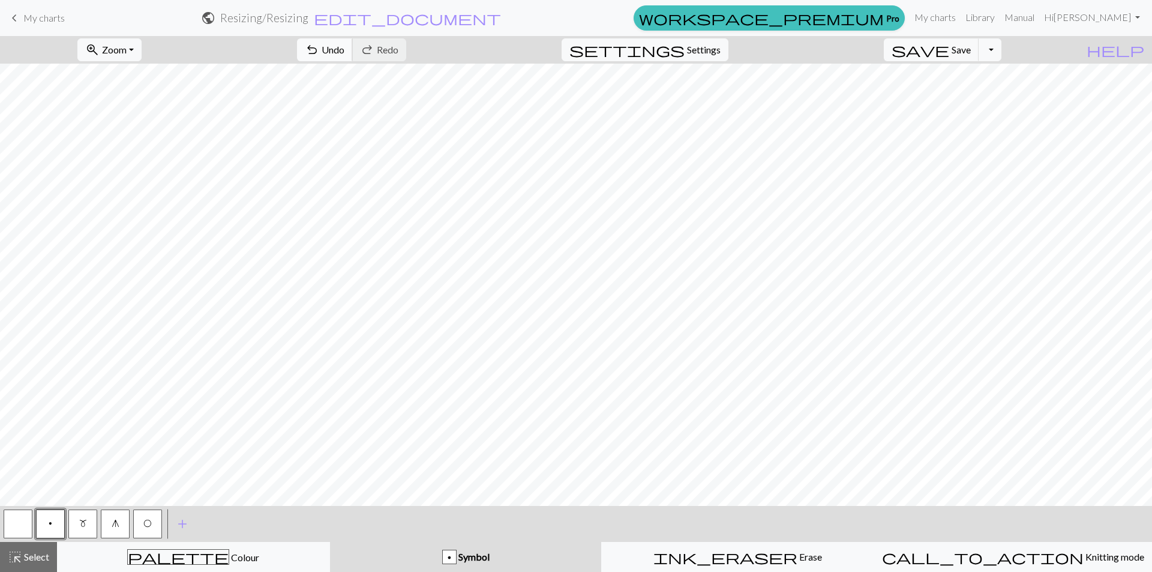
click at [344, 49] on span "Undo" at bounding box center [333, 49] width 23 height 11
click at [74, 521] on button "m" at bounding box center [82, 523] width 29 height 29
